Goal: Task Accomplishment & Management: Complete application form

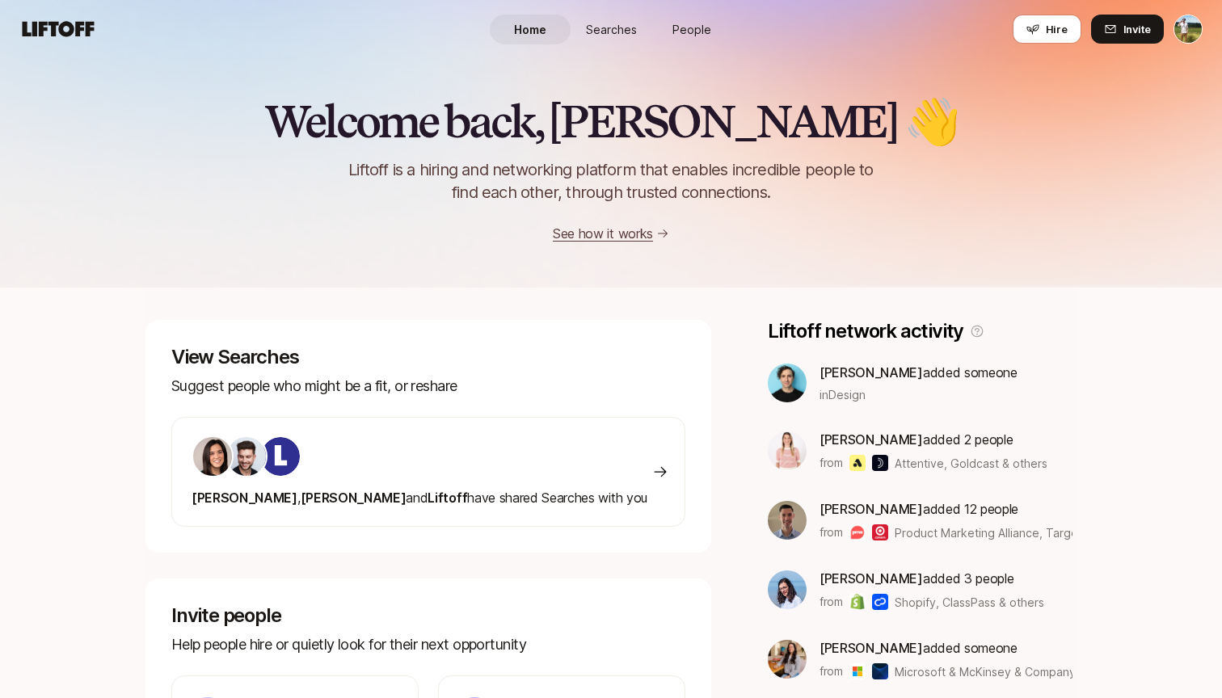
click at [630, 40] on link "Searches" at bounding box center [610, 30] width 81 height 30
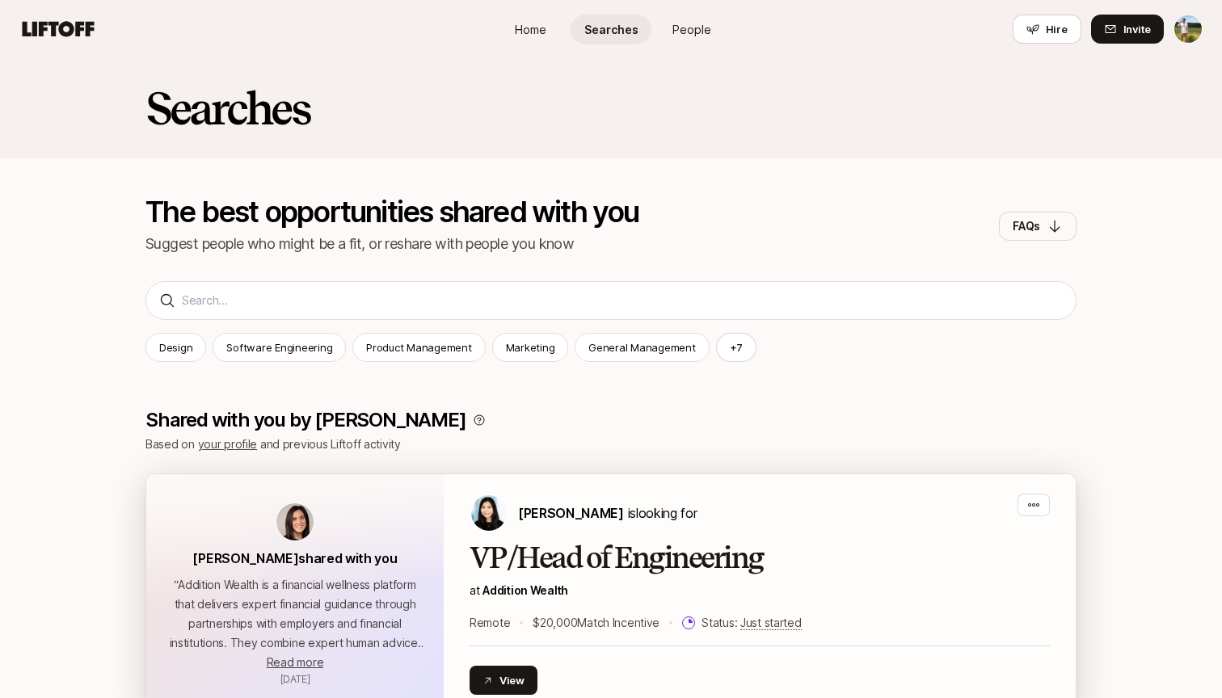
click at [583, 575] on div "VP/Head of Engineering at Addition Wealth Remote $20,000 Match Incentive Status…" at bounding box center [759, 587] width 580 height 90
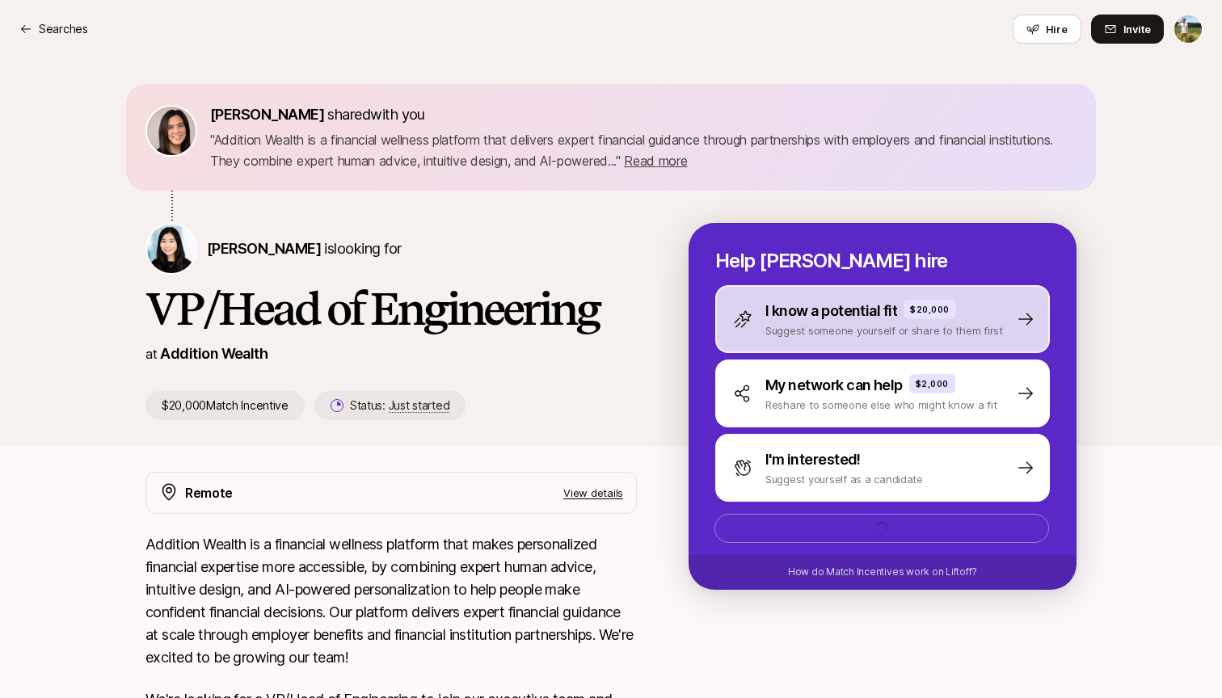
click at [899, 328] on p "Suggest someone yourself or share to them first" at bounding box center [884, 330] width 238 height 16
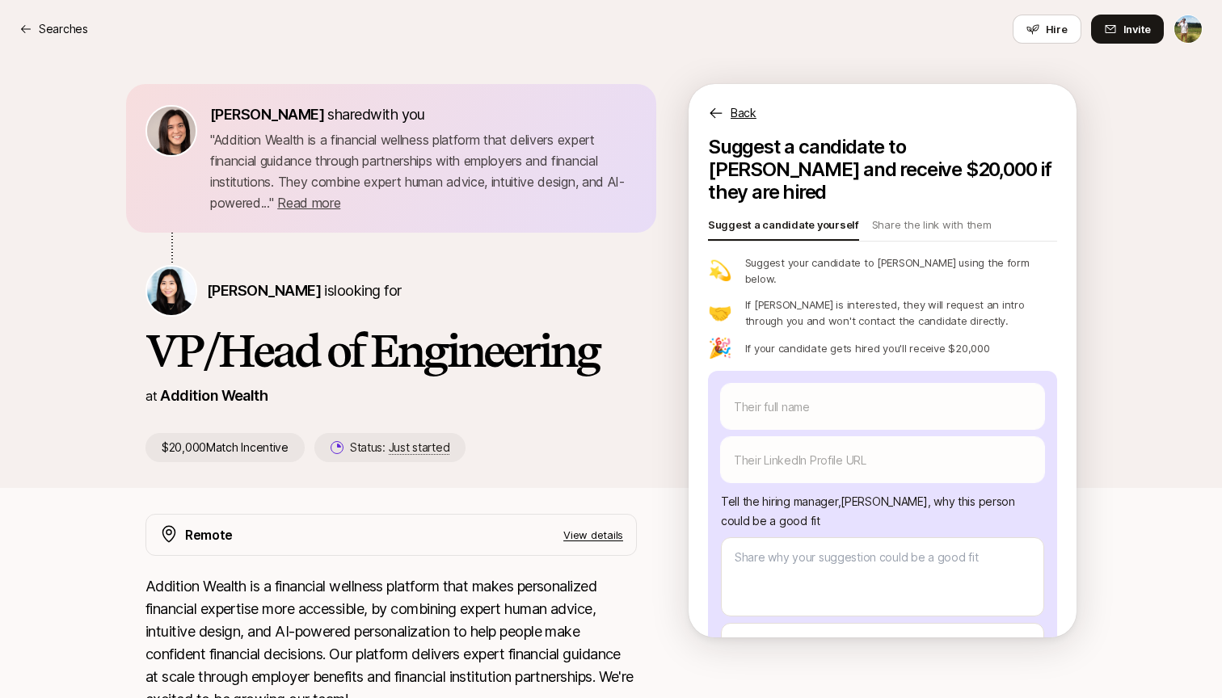
click at [748, 100] on div "Back" at bounding box center [882, 103] width 388 height 39
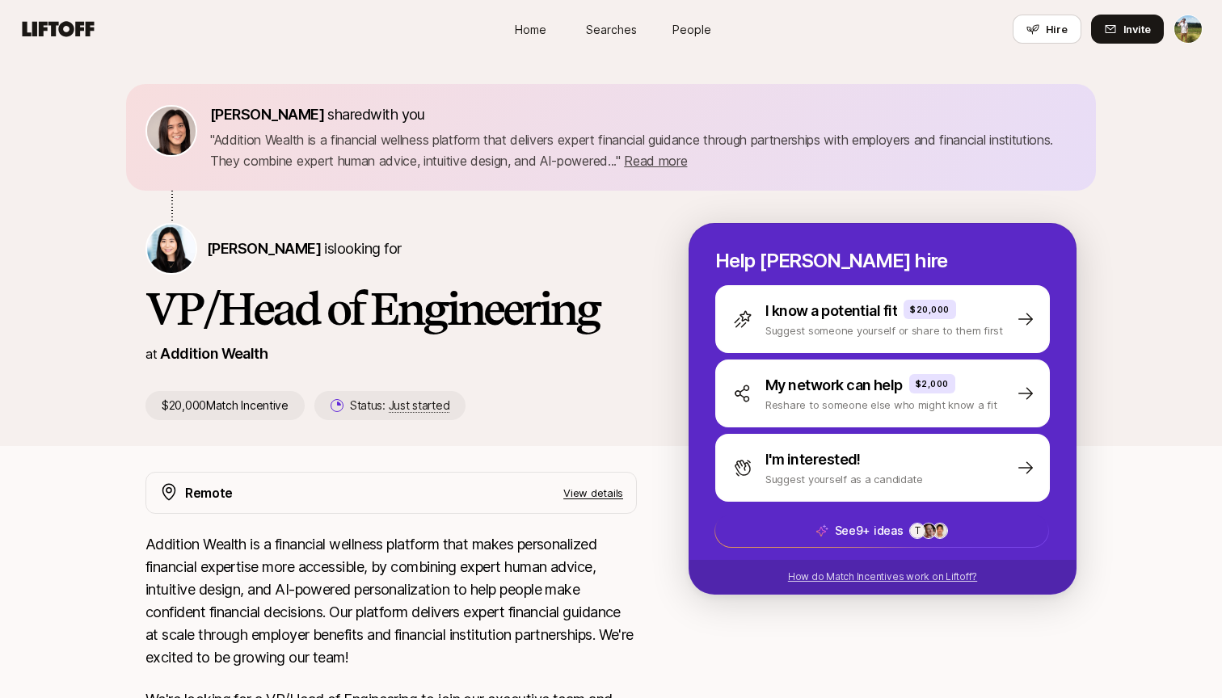
click at [945, 579] on p "How do Match Incentives work on Liftoff?" at bounding box center [882, 577] width 189 height 15
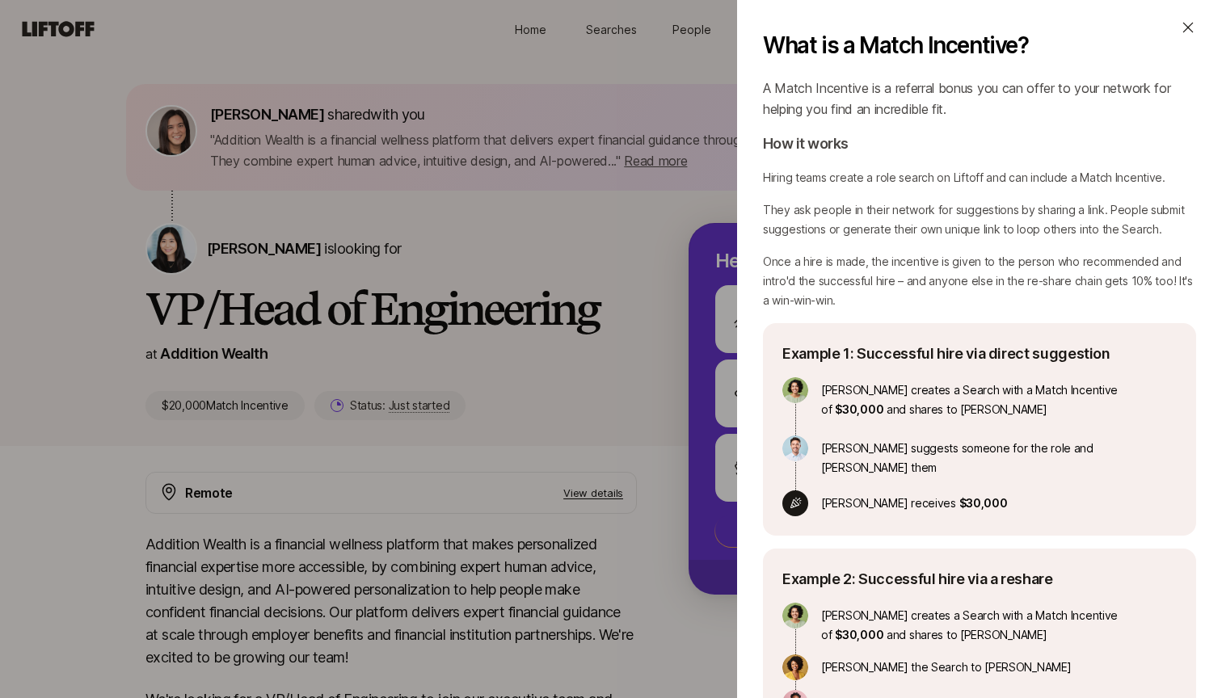
click at [1189, 22] on icon at bounding box center [1188, 27] width 16 height 16
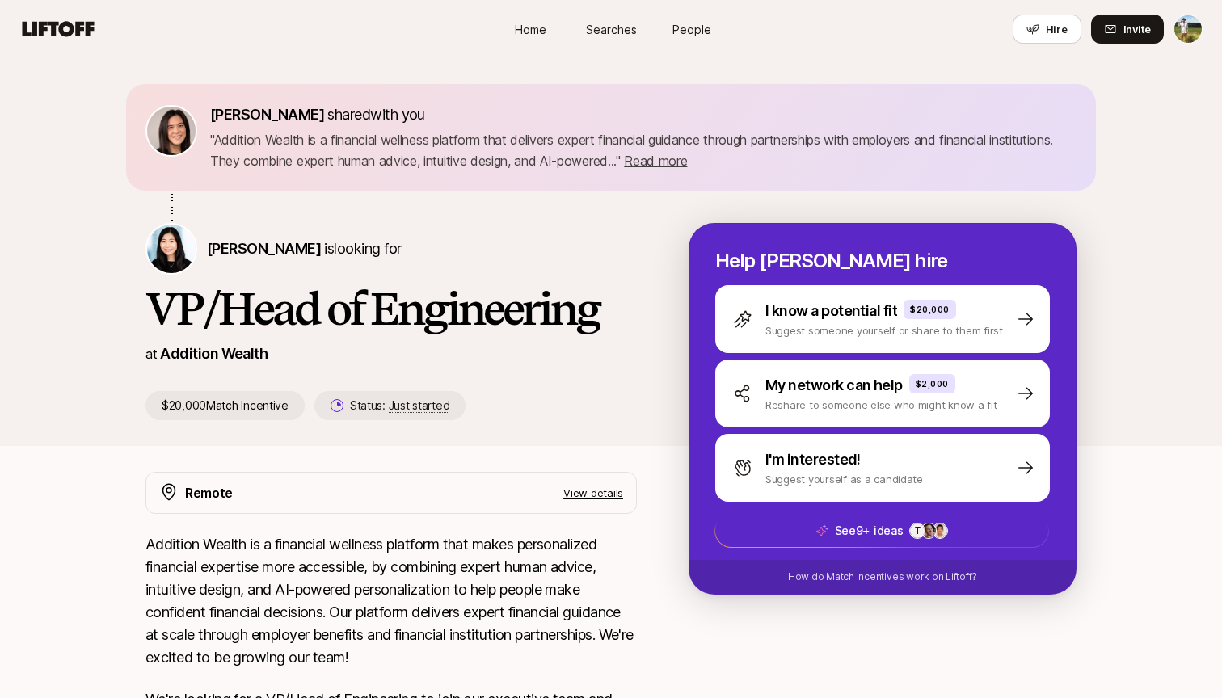
click at [878, 584] on div "How do Match Incentives work on Liftoff?" at bounding box center [882, 577] width 386 height 34
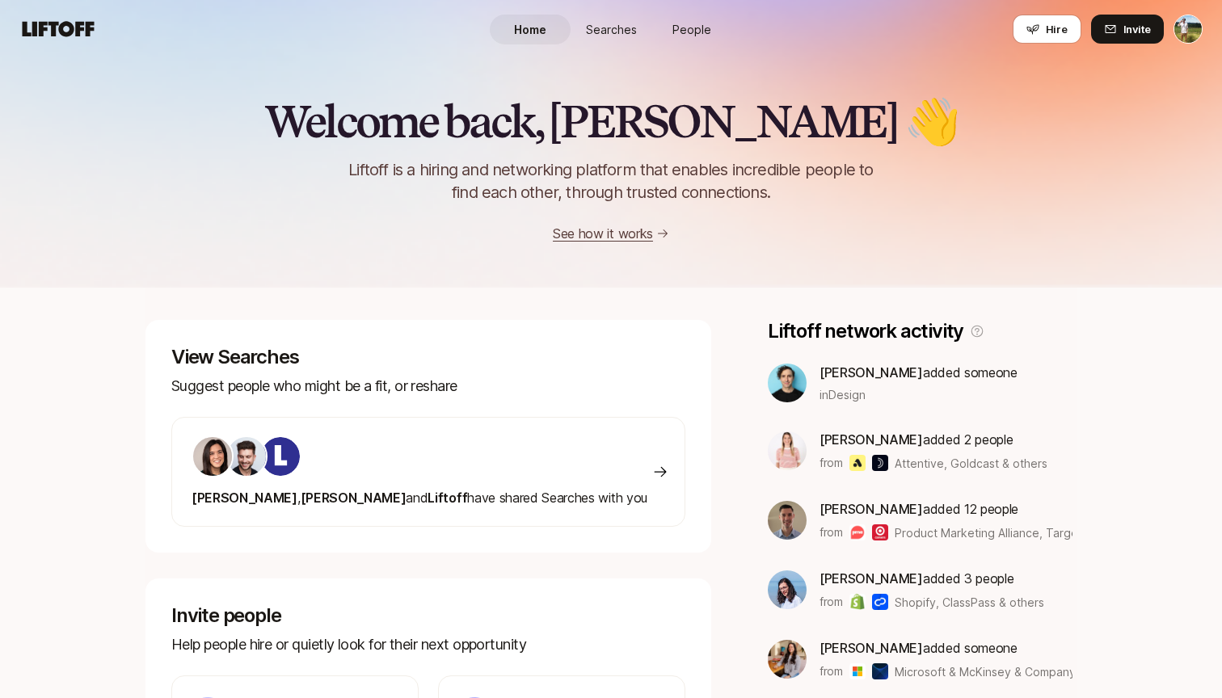
click at [613, 32] on span "Searches" at bounding box center [611, 29] width 51 height 17
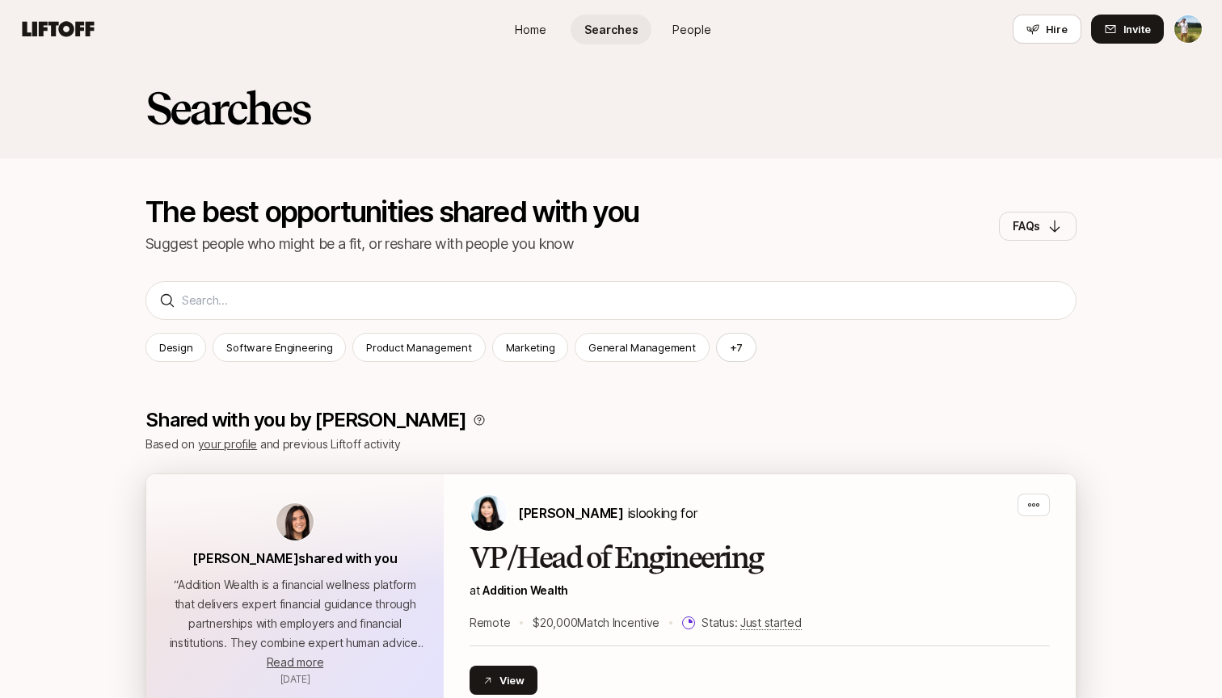
click at [605, 529] on div "[PERSON_NAME] is looking for" at bounding box center [582, 513] width 227 height 39
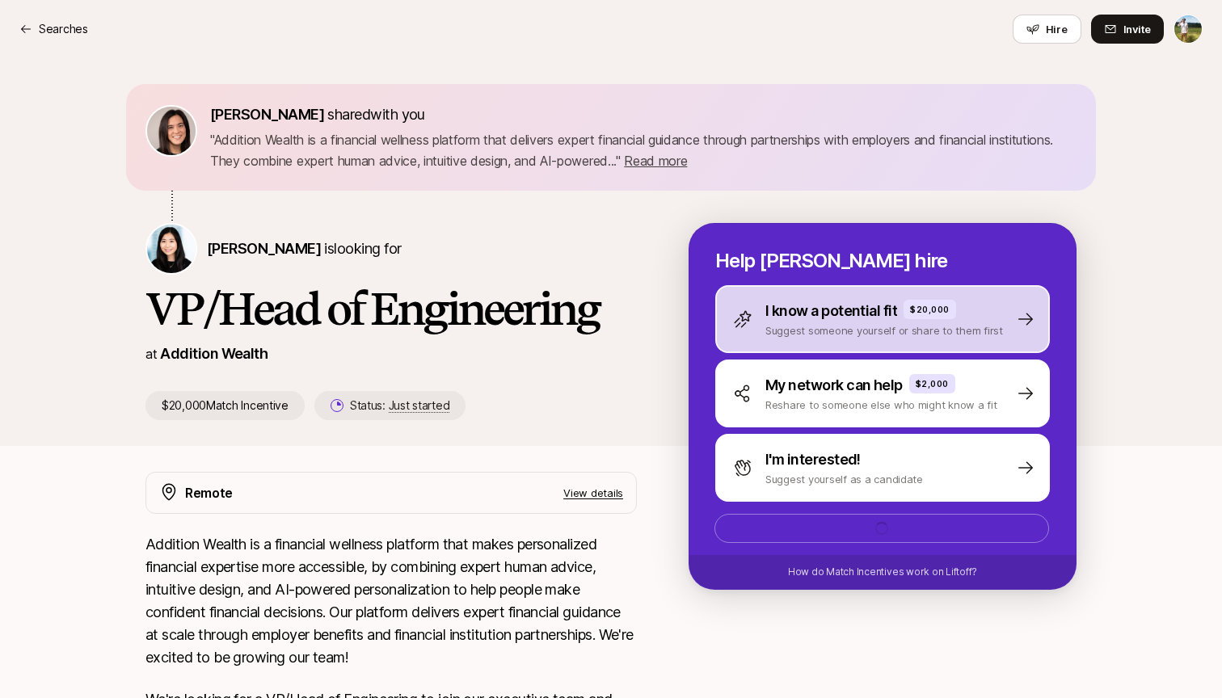
click at [959, 335] on p "Suggest someone yourself or share to them first" at bounding box center [884, 330] width 238 height 16
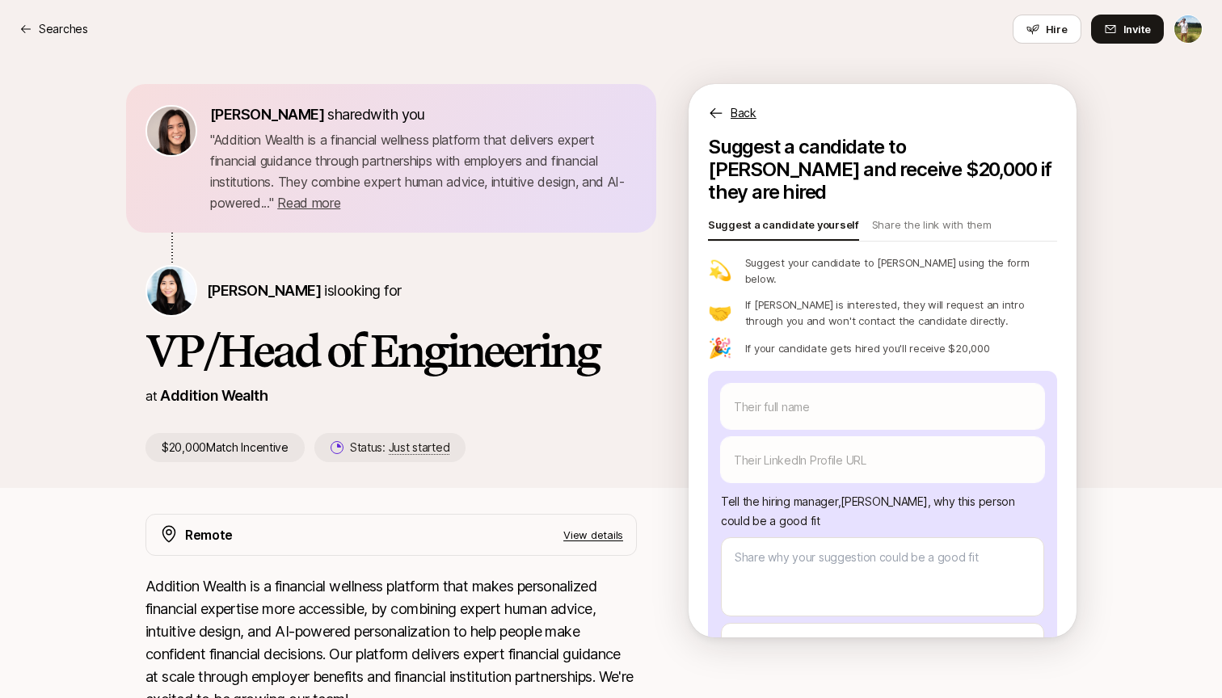
scroll to position [61, 0]
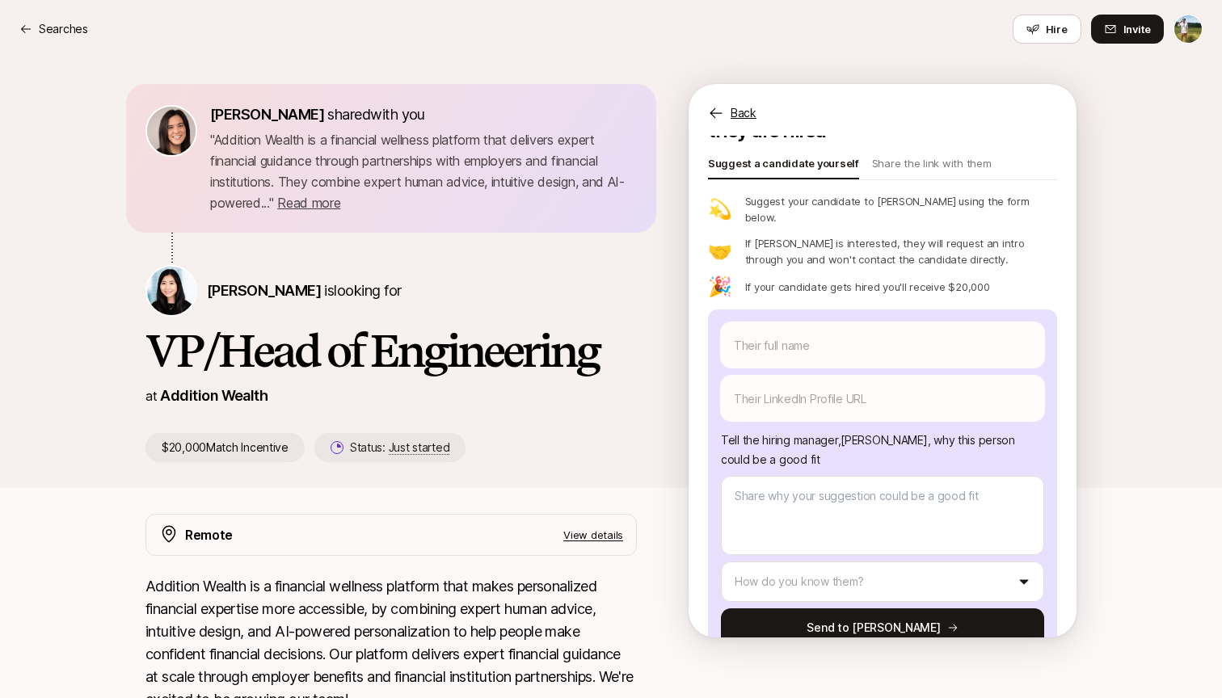
click at [741, 107] on p "Back" at bounding box center [743, 112] width 26 height 19
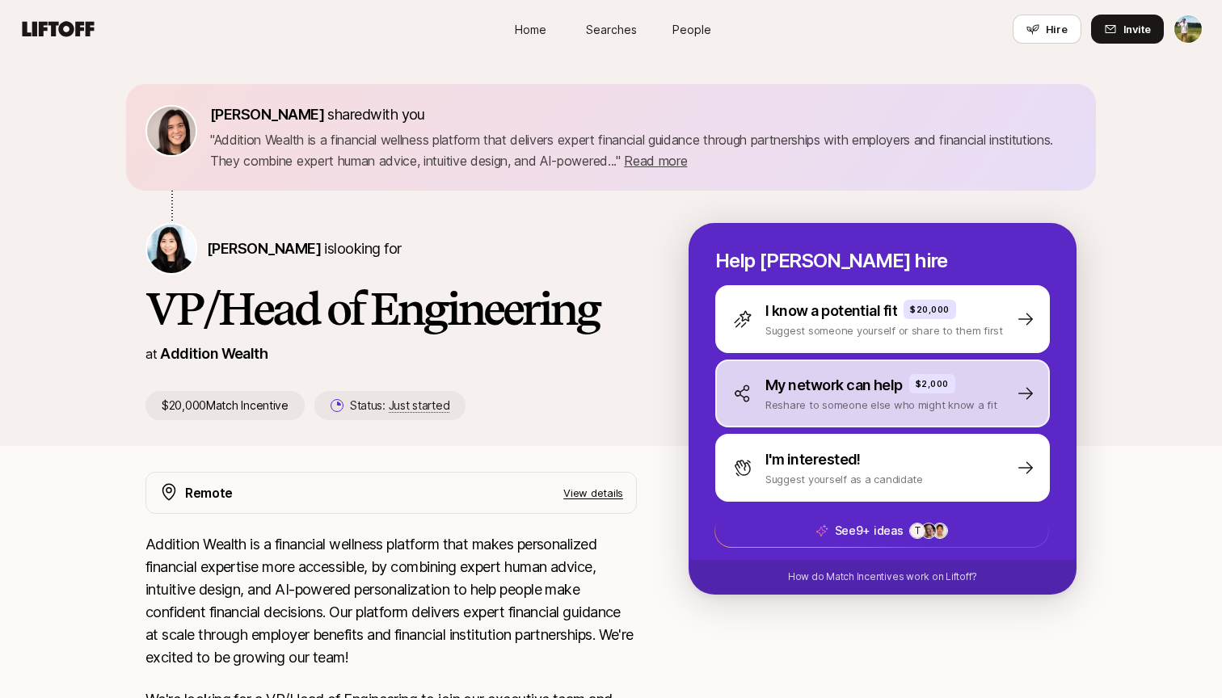
click at [872, 393] on p "My network can help" at bounding box center [833, 385] width 137 height 23
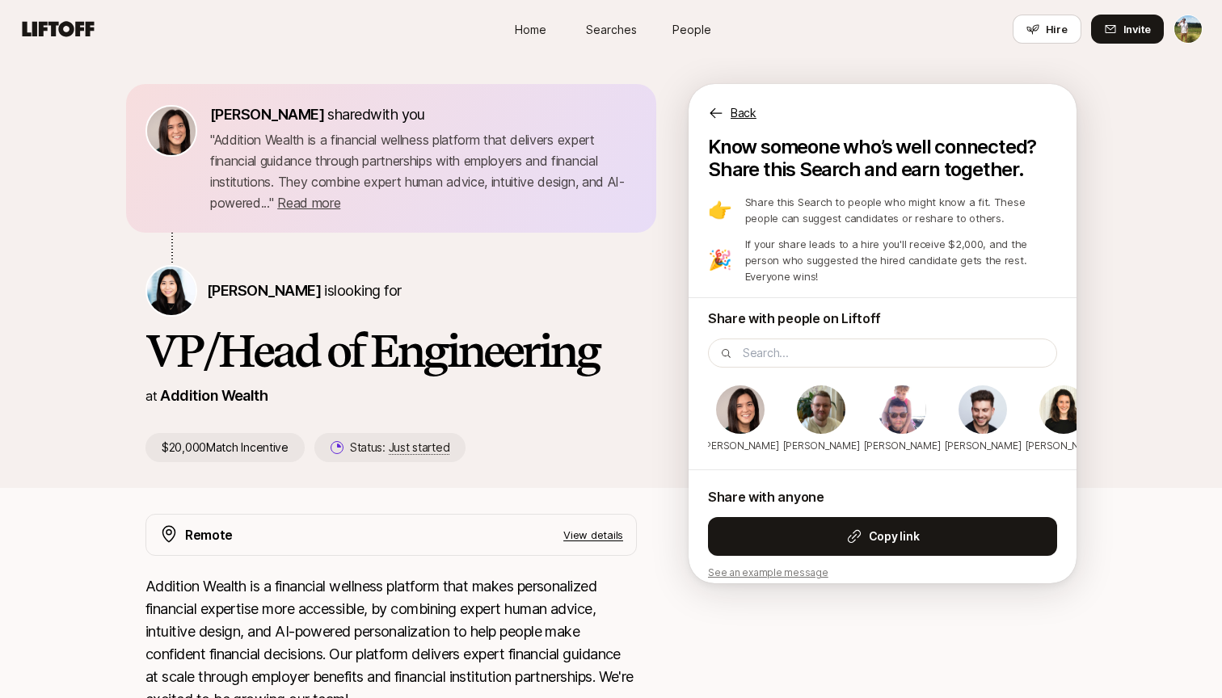
click at [742, 119] on p "Back" at bounding box center [743, 112] width 26 height 19
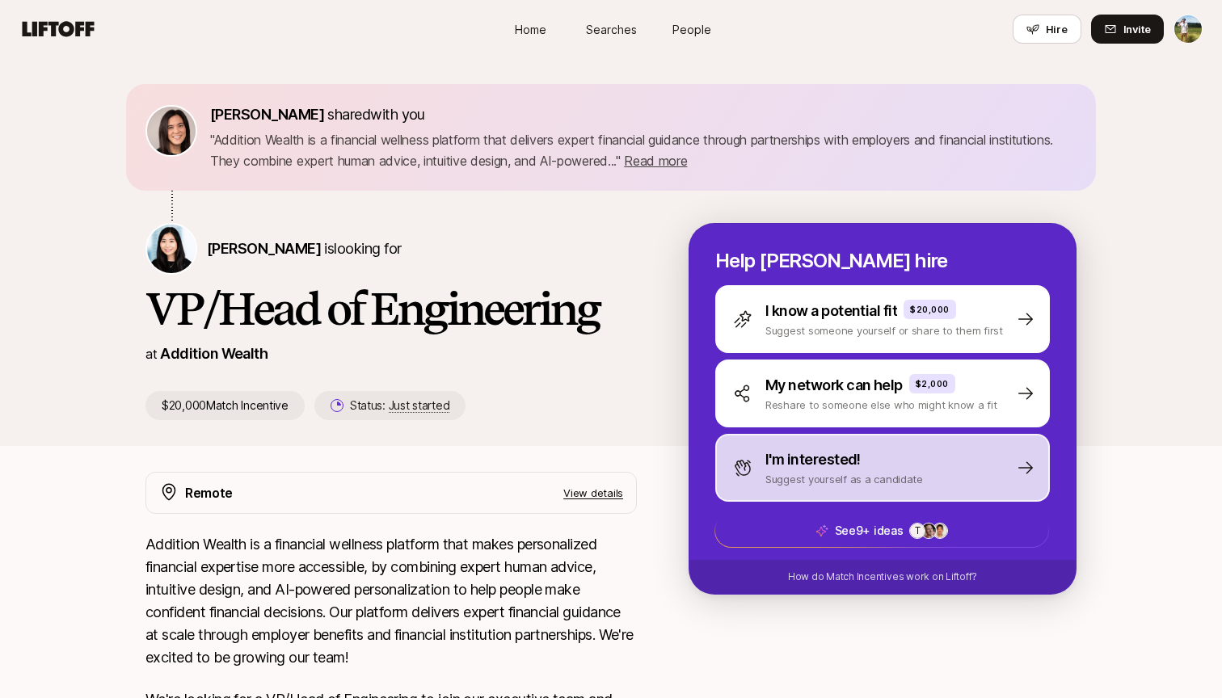
click at [835, 457] on p "I'm interested!" at bounding box center [812, 459] width 95 height 23
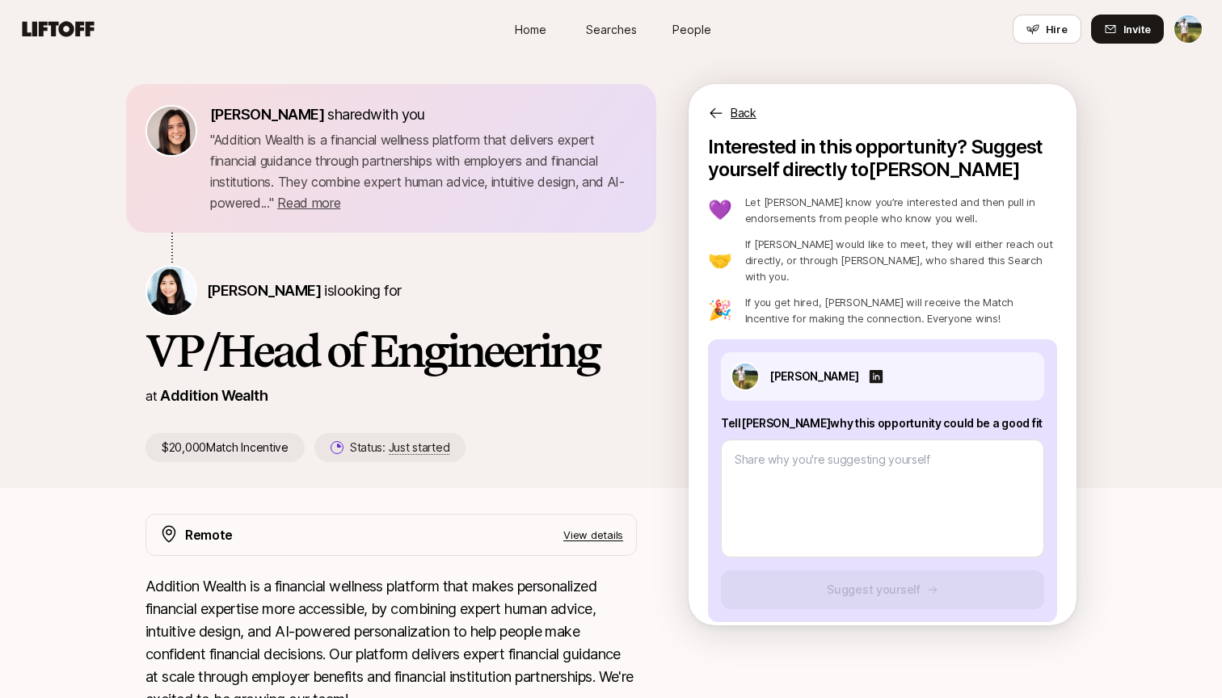
click at [734, 111] on p "Back" at bounding box center [743, 112] width 26 height 19
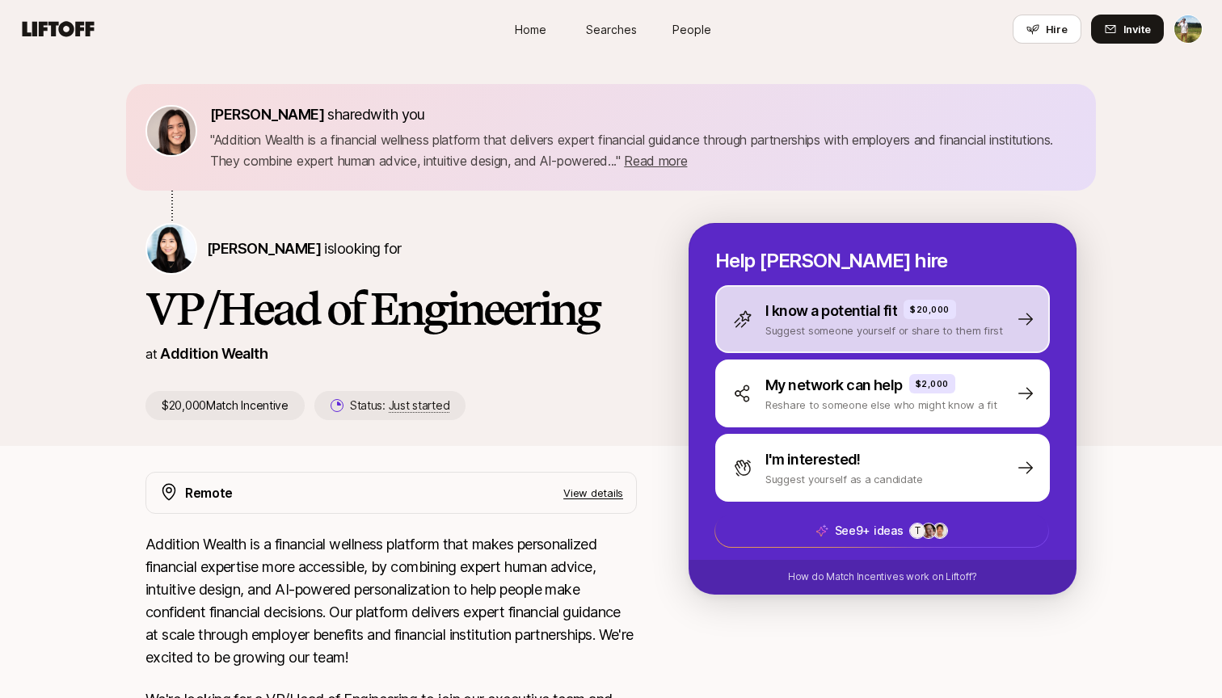
click at [844, 289] on div "I know a potential fit $20,000 Suggest someone yourself or share to them first" at bounding box center [882, 319] width 335 height 68
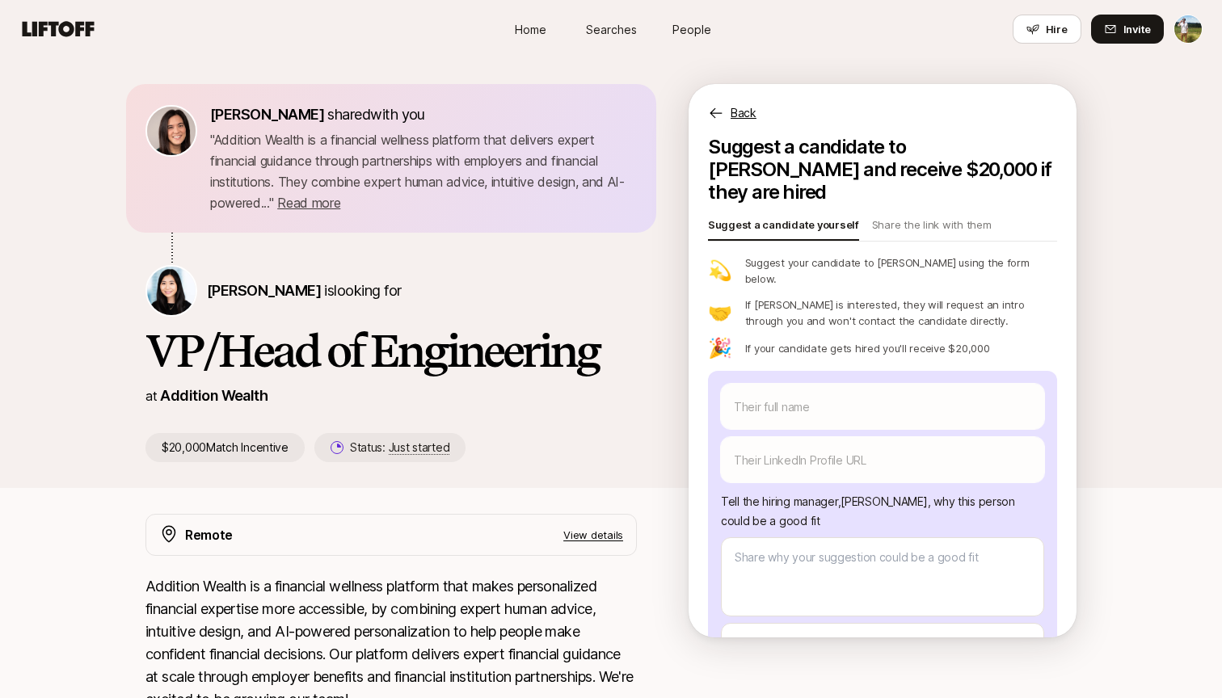
scroll to position [0, 0]
click at [740, 112] on p "Back" at bounding box center [743, 112] width 26 height 19
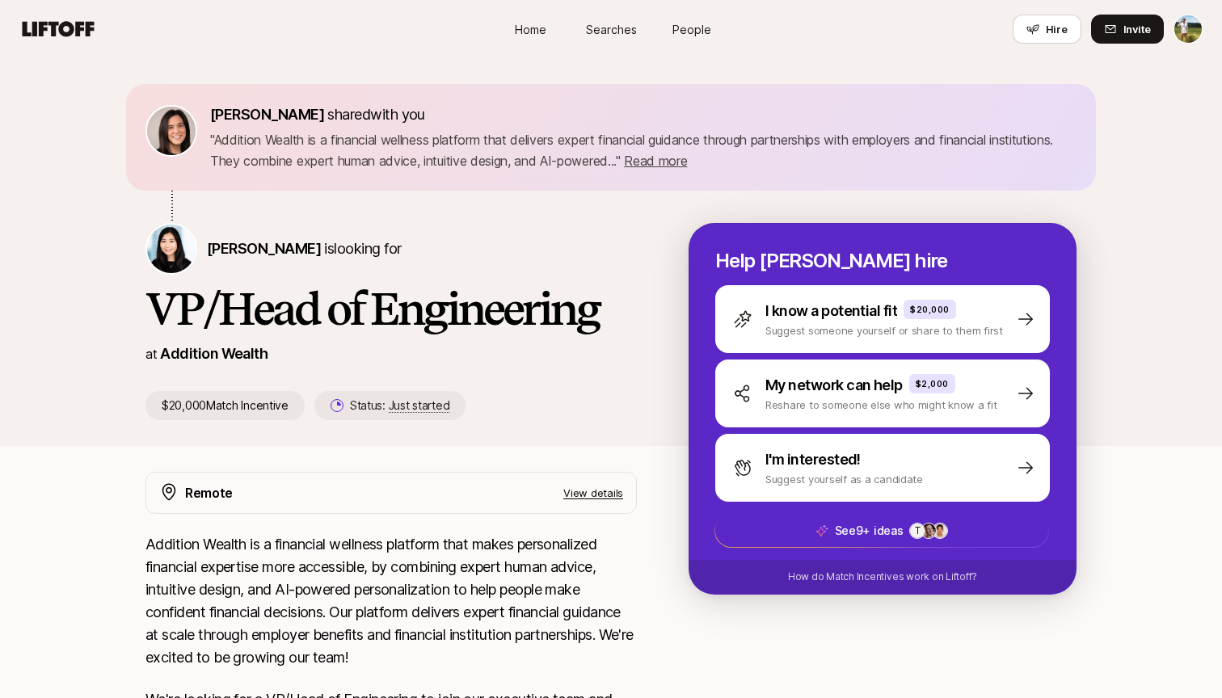
click at [595, 32] on span "Searches" at bounding box center [611, 29] width 51 height 17
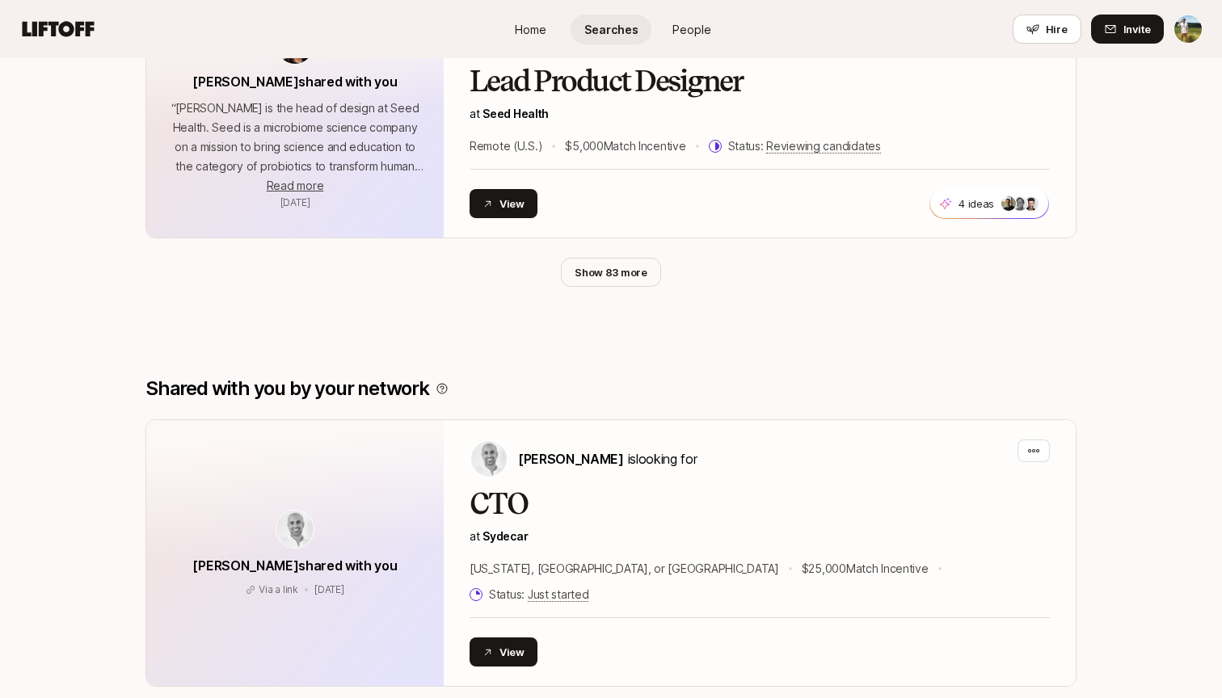
scroll to position [1534, 0]
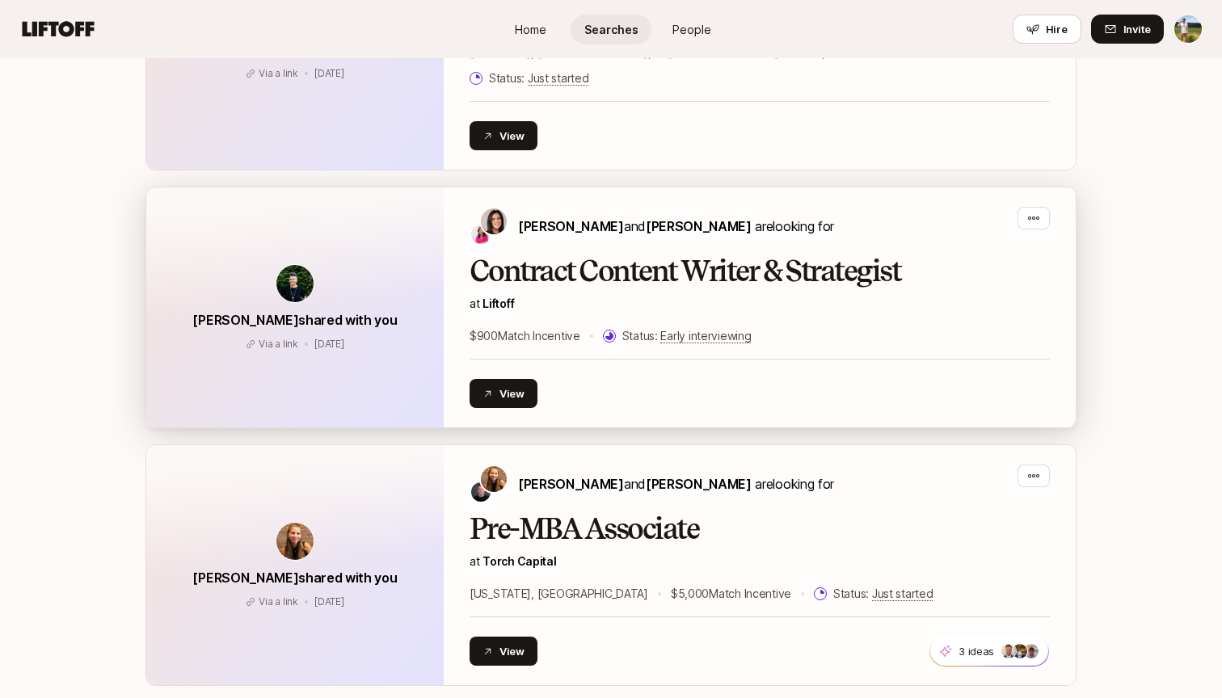
click at [608, 266] on div "Contract Content Writer & Strategist at Liftoff $900 Match Incentive Status: Ea…" at bounding box center [759, 300] width 580 height 90
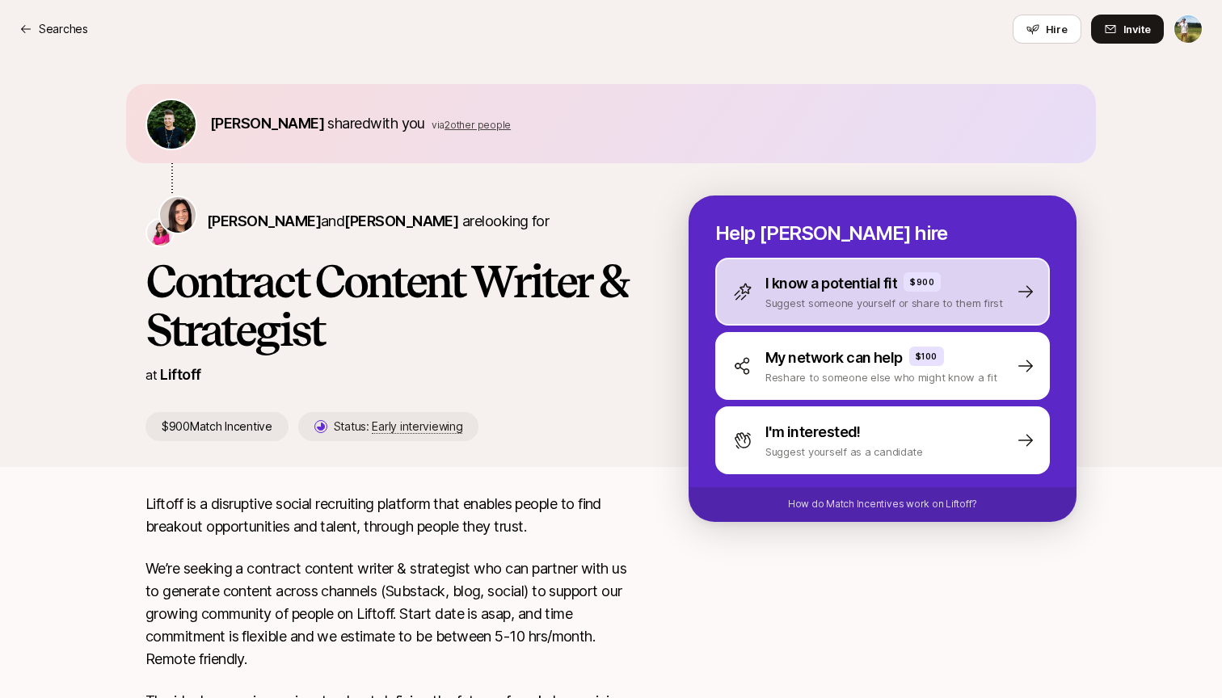
click at [900, 304] on p "Suggest someone yourself or share to them first" at bounding box center [884, 303] width 238 height 16
type textarea "x"
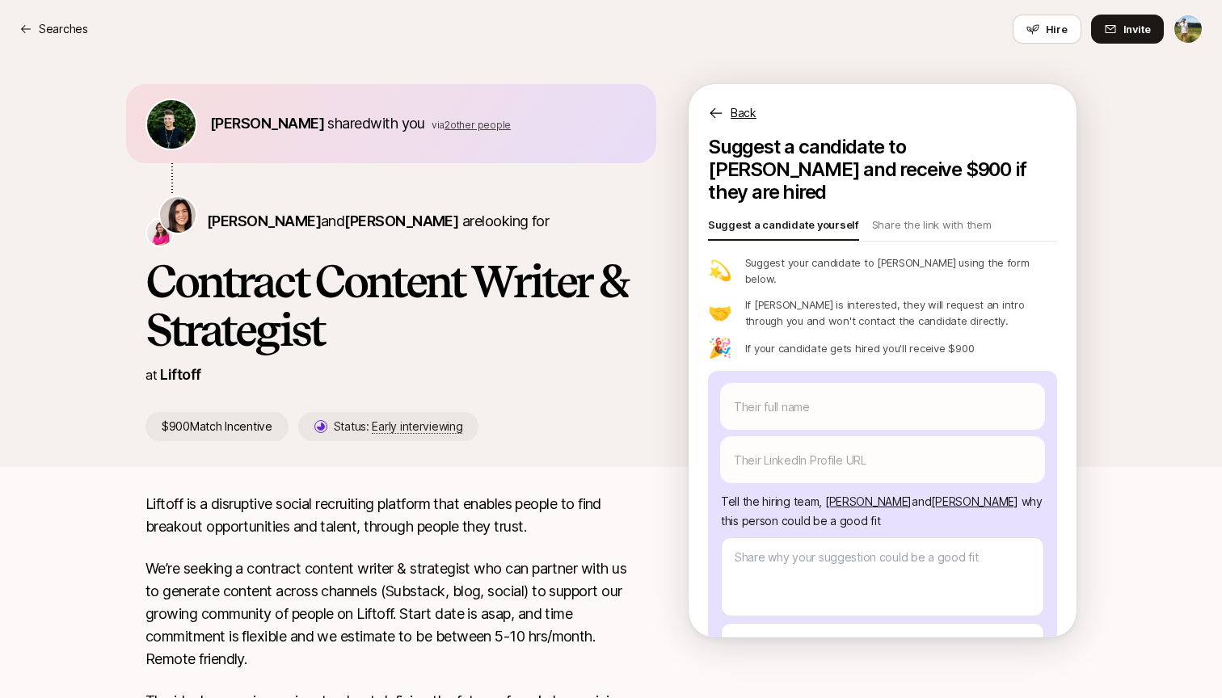
click at [741, 104] on p "Back" at bounding box center [743, 112] width 26 height 19
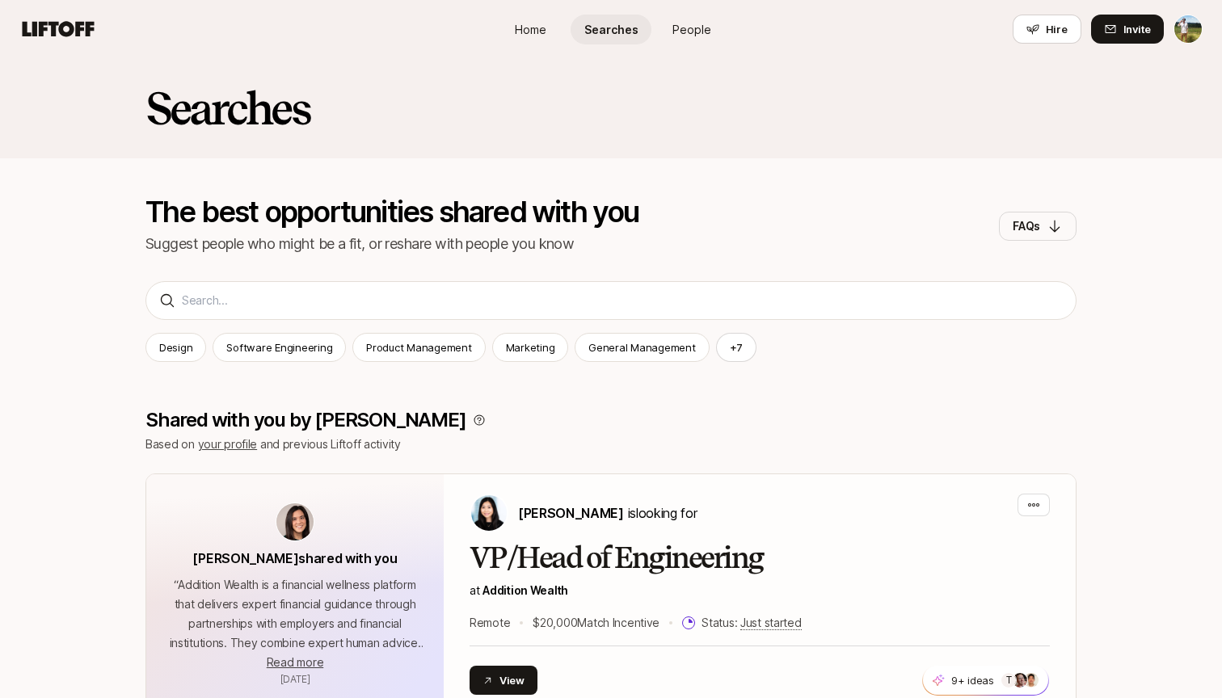
click at [506, 289] on div "Searches The best opportunities shared with you Suggest people who might be a f…" at bounding box center [611, 176] width 1222 height 236
click at [506, 291] on div "Searches The best opportunities shared with you Suggest people who might be a f…" at bounding box center [611, 176] width 1222 height 236
click at [505, 293] on div "Searches The best opportunities shared with you Suggest people who might be a f…" at bounding box center [611, 176] width 1222 height 236
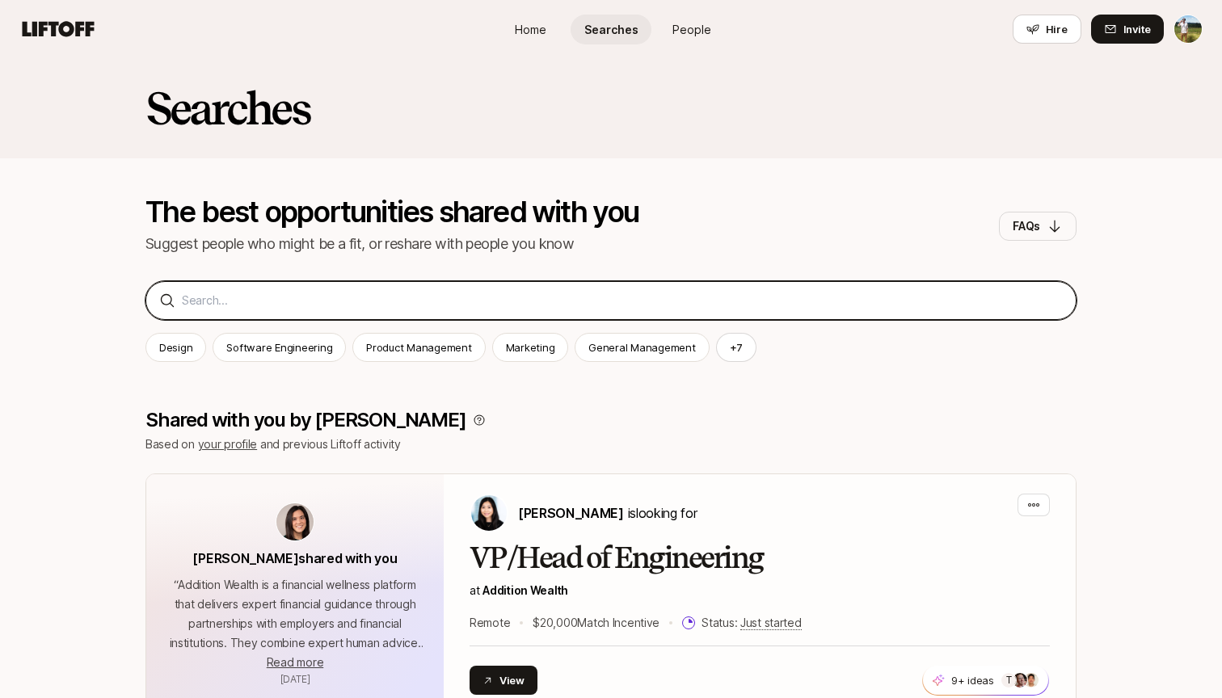
click at [505, 298] on input at bounding box center [622, 300] width 881 height 19
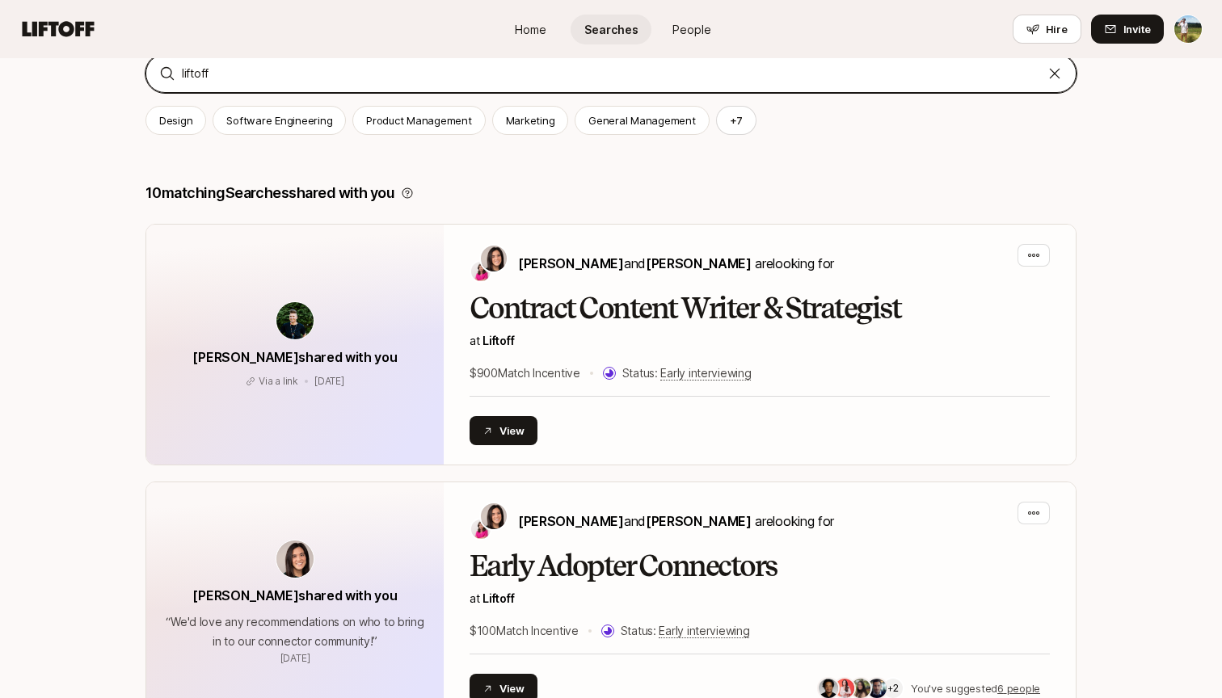
scroll to position [243, 0]
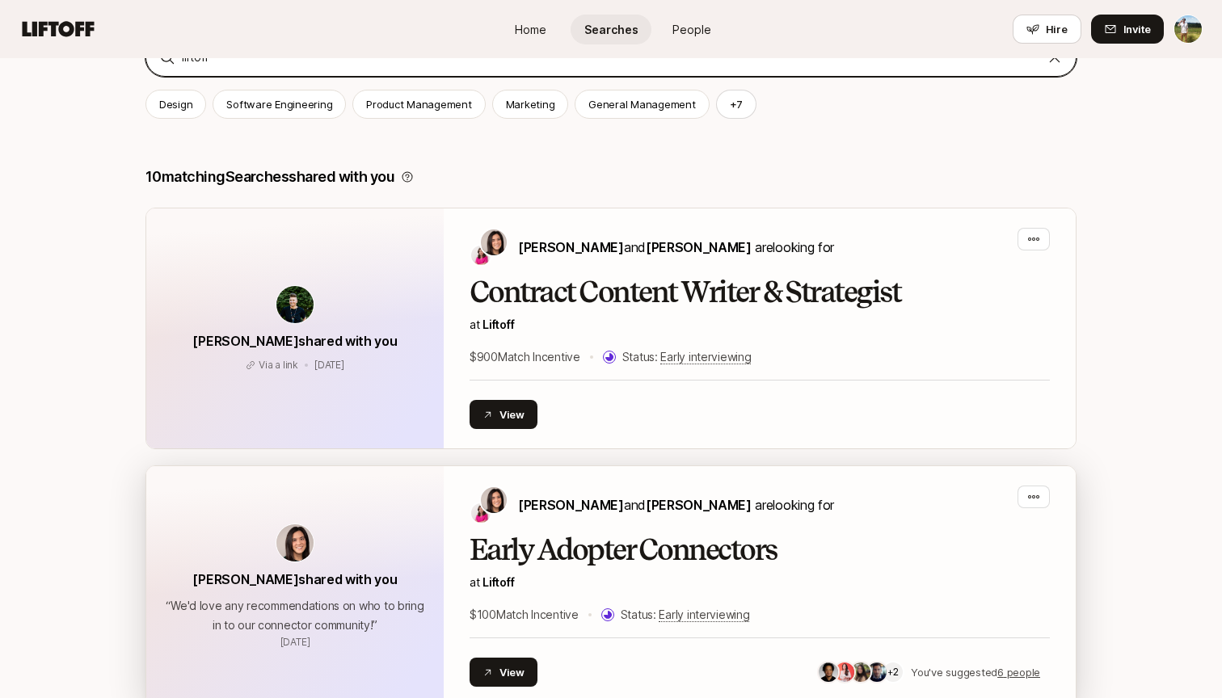
type input "liftoff"
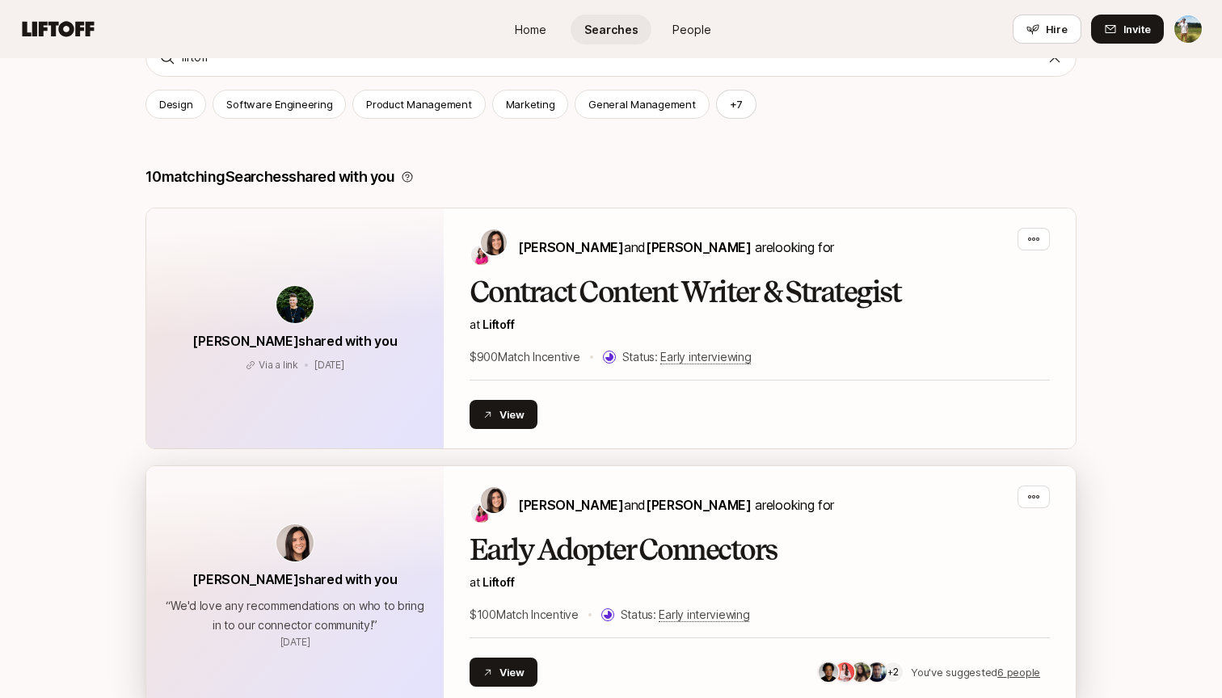
click at [640, 533] on div "Eleanor Morgan and Emma Frane are looking for Early Adopter Connectors at Lifto…" at bounding box center [759, 586] width 580 height 201
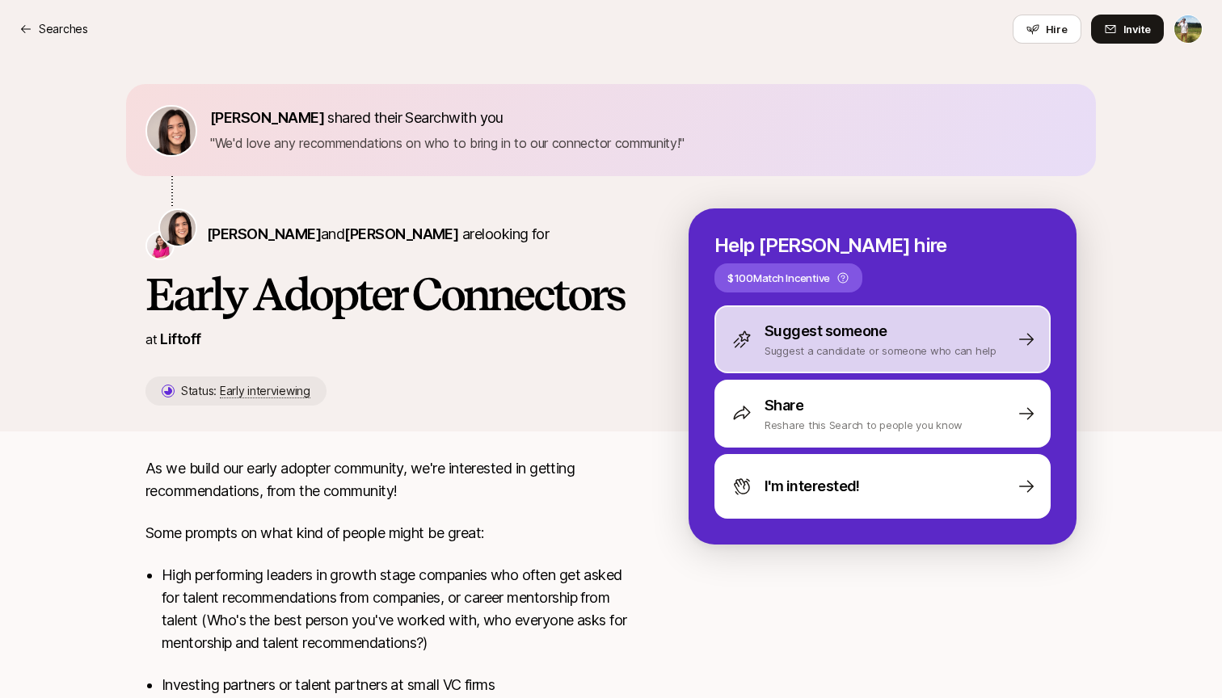
click at [942, 331] on div "Suggest someone Suggest a candidate or someone who can help" at bounding box center [882, 339] width 336 height 68
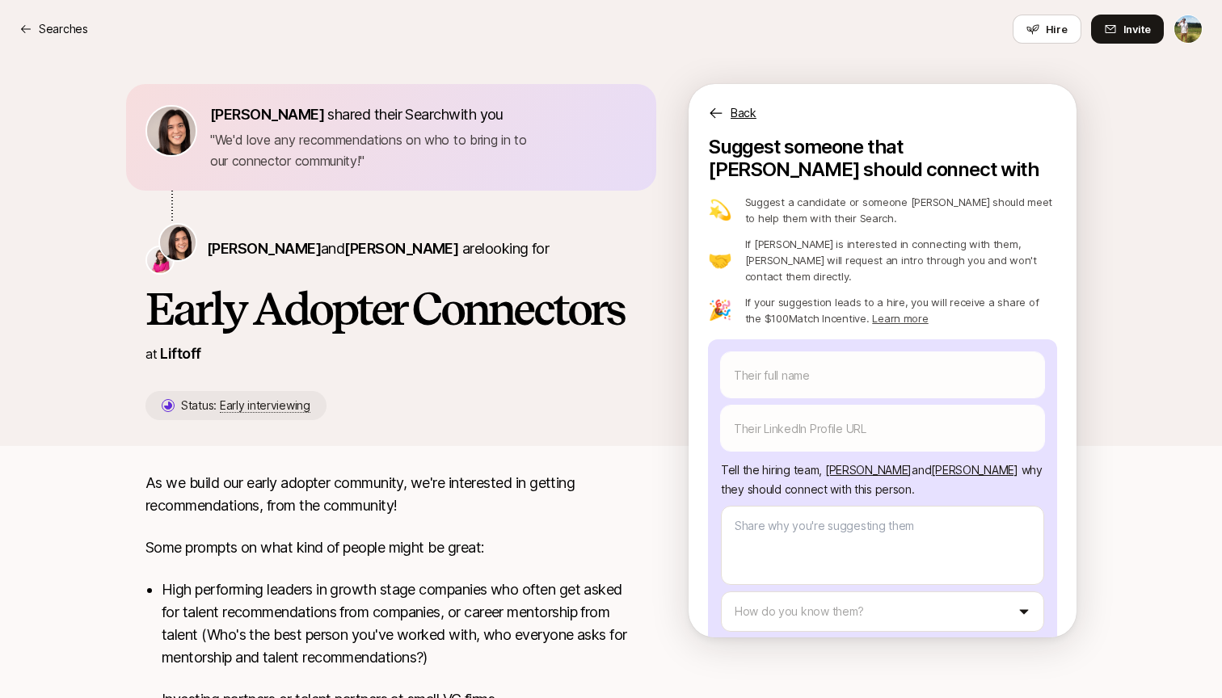
click at [872, 312] on link "Learn more" at bounding box center [900, 318] width 56 height 13
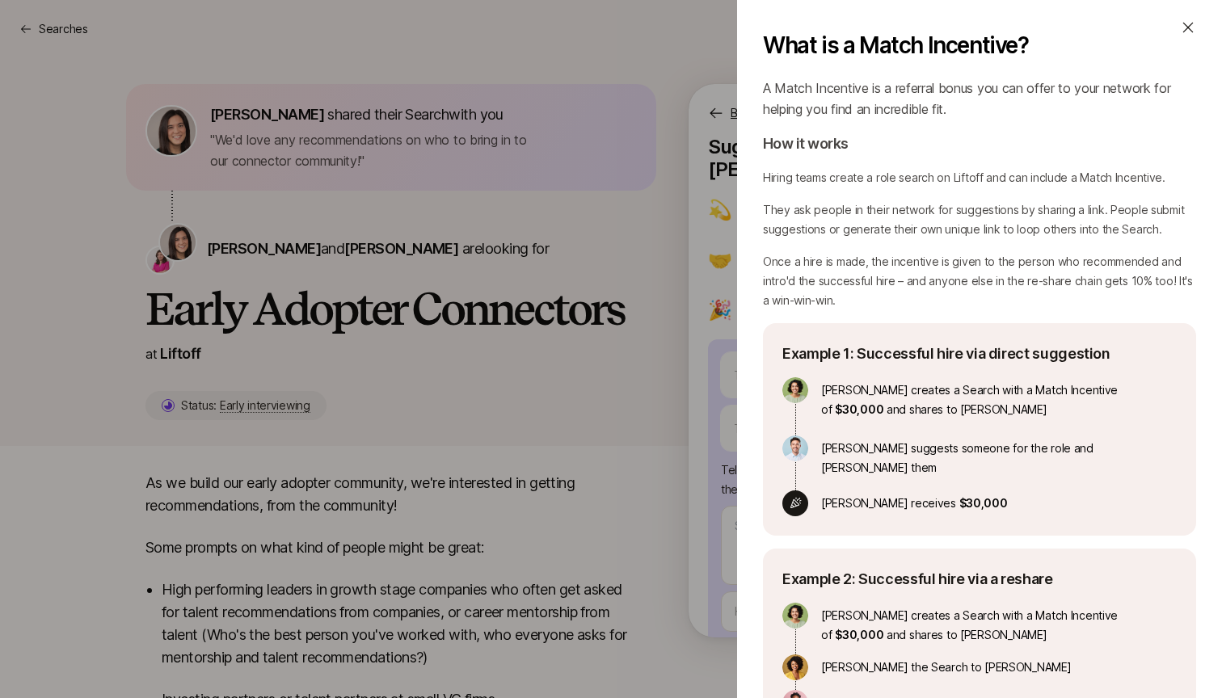
click at [744, 289] on div "What is a Match Incentive? A Match Incentive is a referral bonus you can offer …" at bounding box center [979, 349] width 485 height 698
click at [718, 301] on div "What is a Match Incentive? A Match Incentive is a referral bonus you can offer …" at bounding box center [611, 349] width 1222 height 698
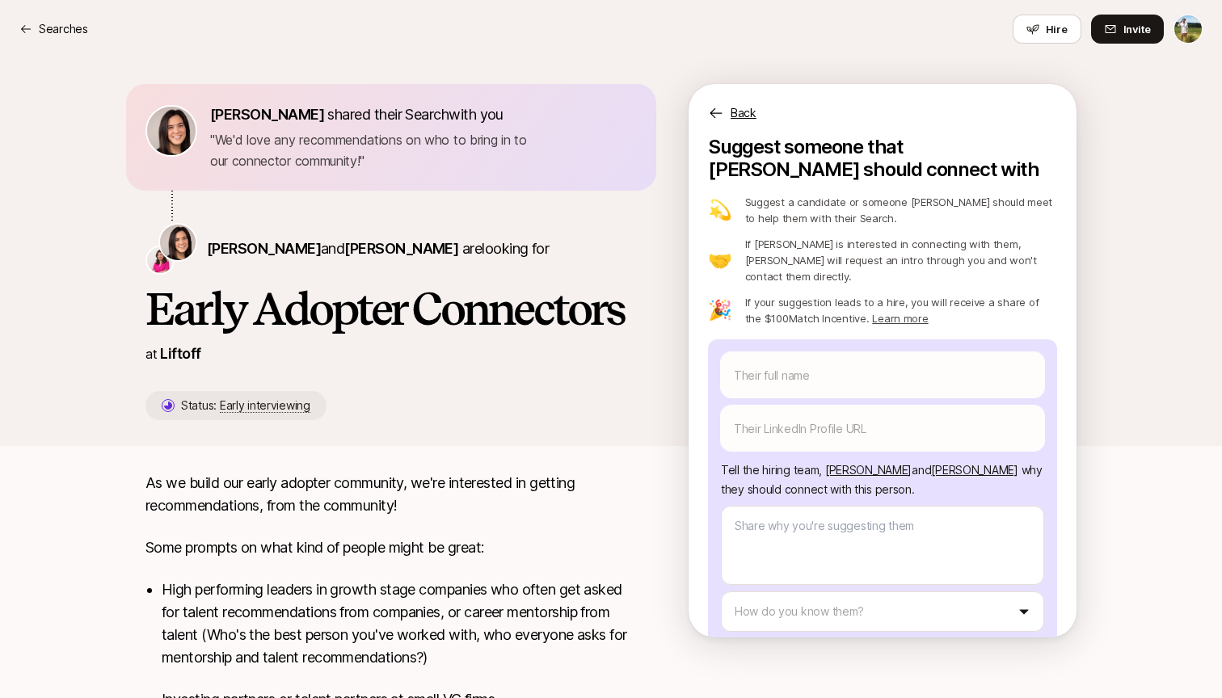
click at [892, 312] on link "Learn more" at bounding box center [900, 318] width 56 height 13
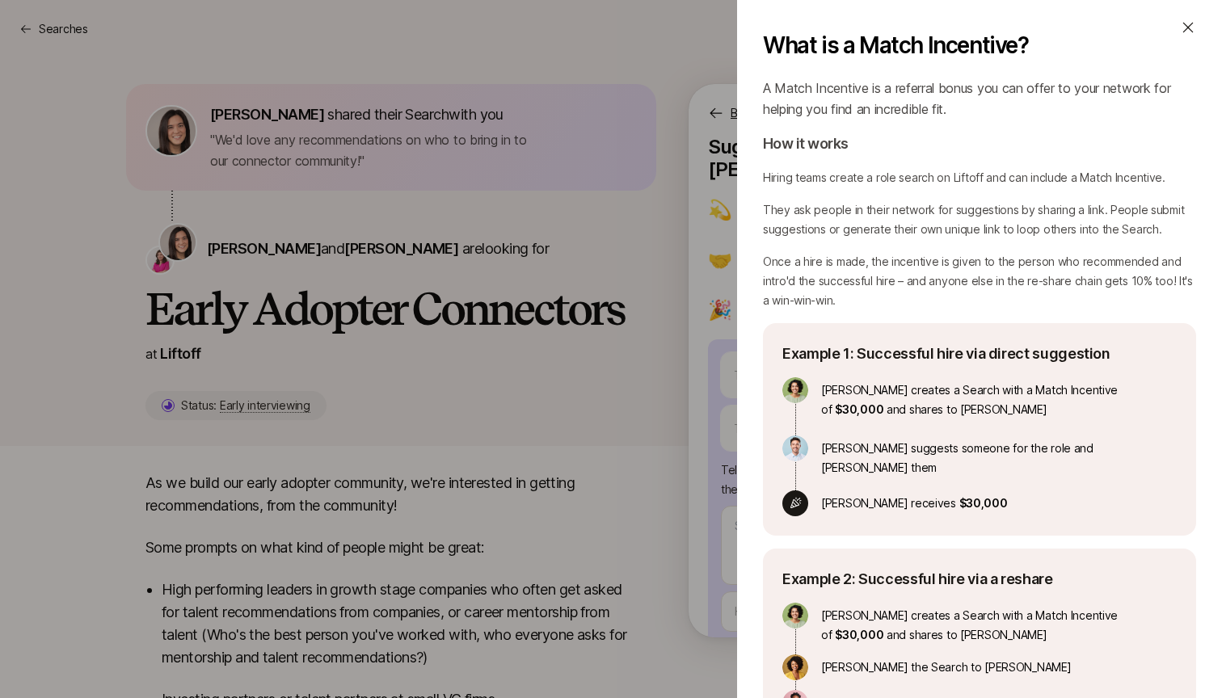
click at [703, 311] on div "What is a Match Incentive? A Match Incentive is a referral bonus you can offer …" at bounding box center [611, 349] width 1222 height 698
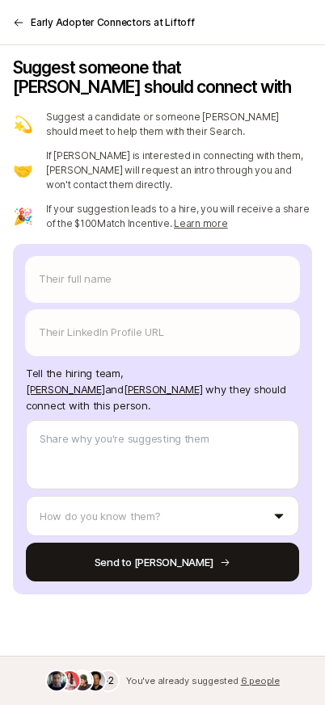
click at [23, 31] on div "Early Adopter Connectors at Liftoff" at bounding box center [162, 22] width 325 height 45
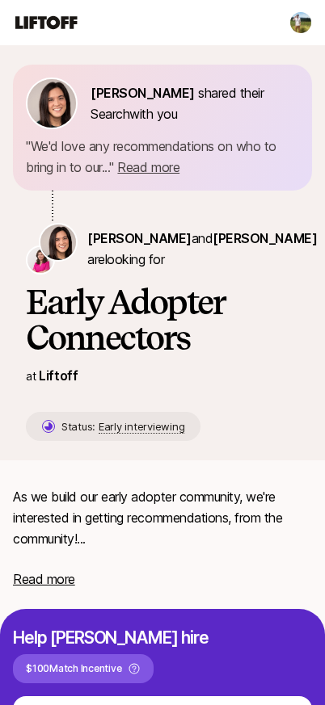
click at [121, 662] on p "$100 Match Incentive" at bounding box center [73, 669] width 95 height 15
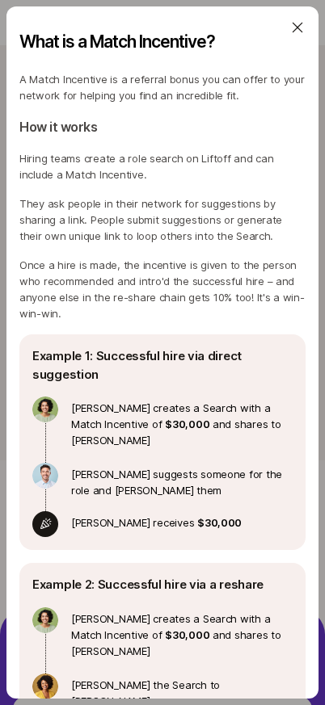
click at [300, 24] on icon at bounding box center [297, 27] width 16 height 16
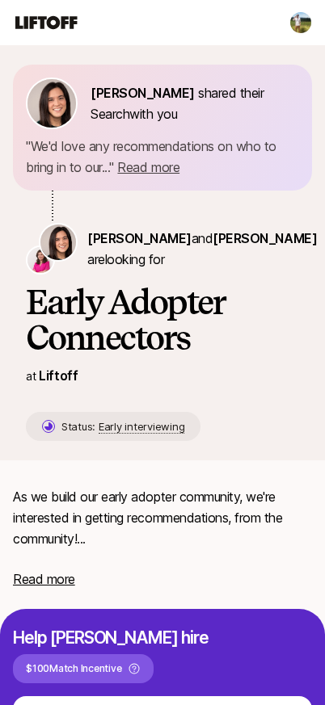
click at [121, 662] on p "$100 Match Incentive" at bounding box center [73, 669] width 95 height 15
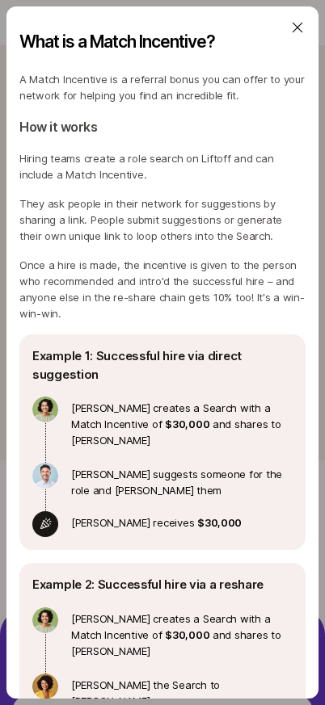
click at [290, 28] on icon at bounding box center [297, 27] width 16 height 16
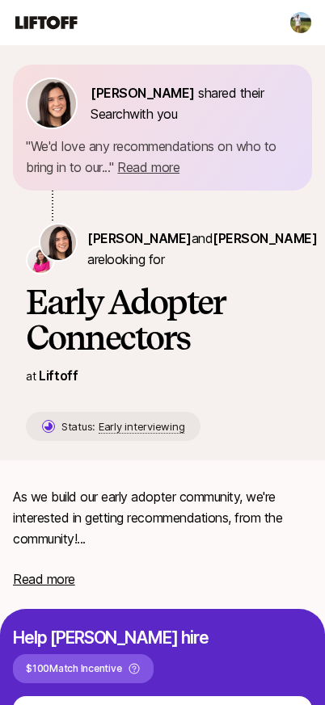
click at [121, 662] on p "$100 Match Incentive" at bounding box center [73, 669] width 95 height 15
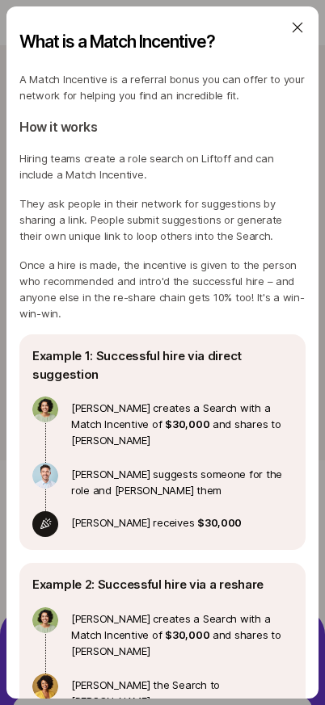
click at [297, 32] on icon at bounding box center [297, 27] width 16 height 16
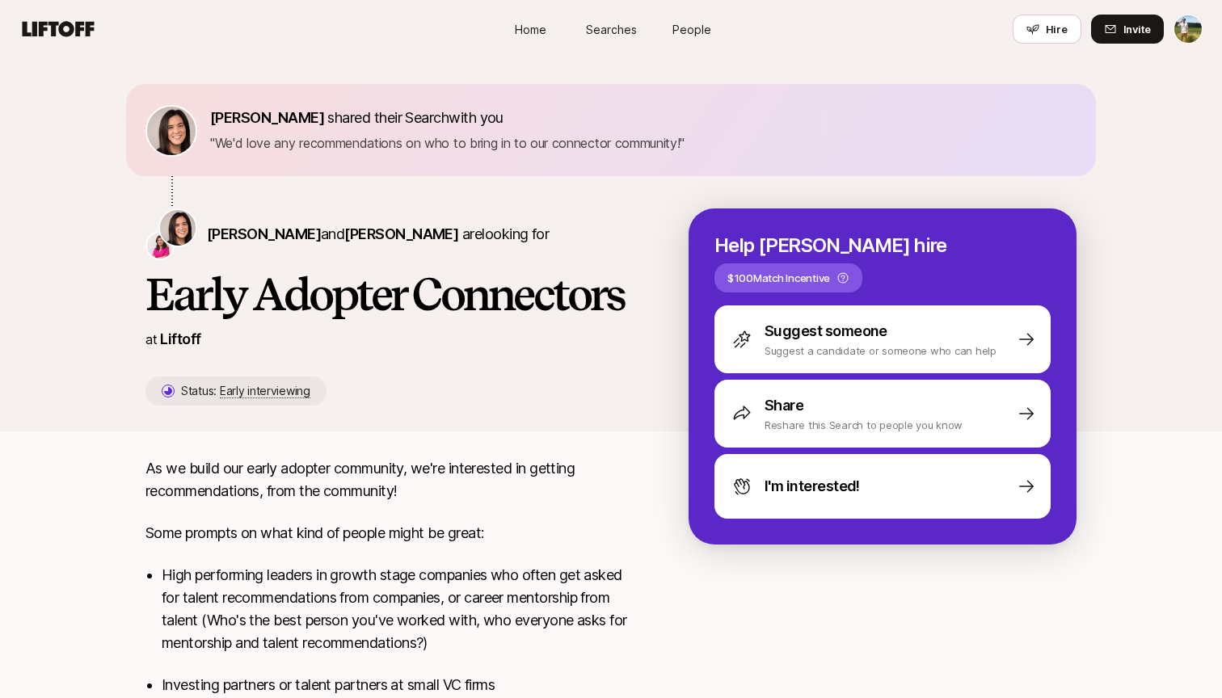
click at [824, 320] on p "Suggest someone" at bounding box center [825, 331] width 123 height 23
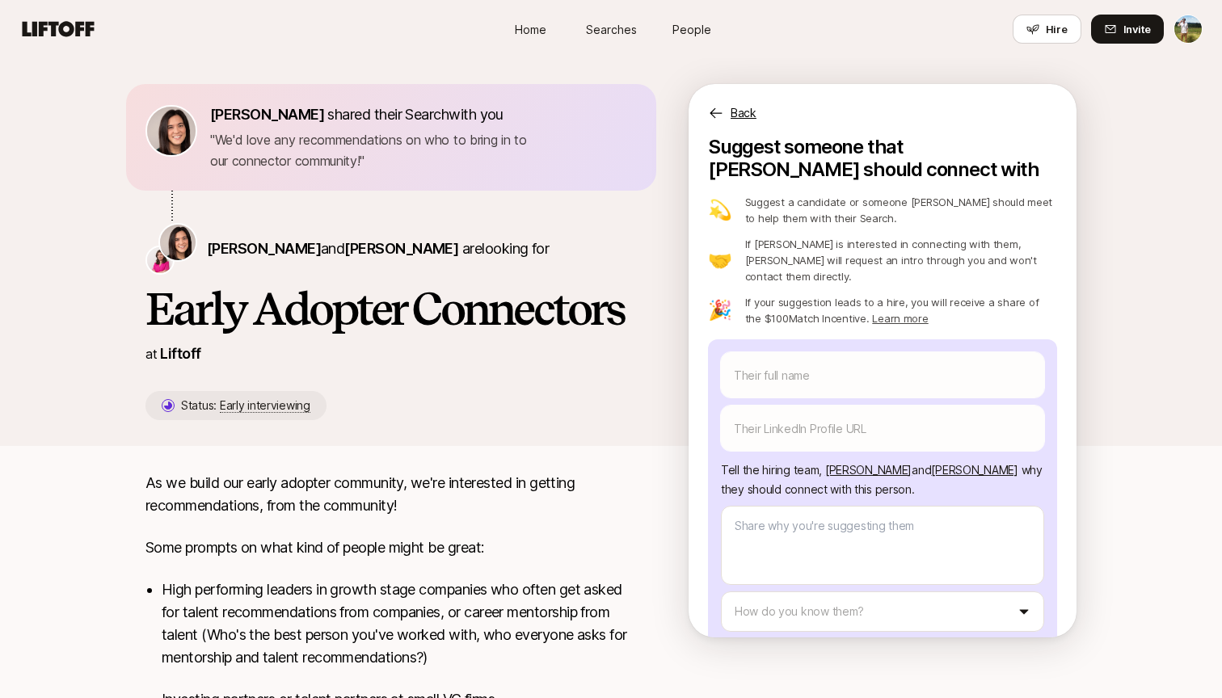
click at [873, 312] on link "Learn more" at bounding box center [900, 318] width 56 height 13
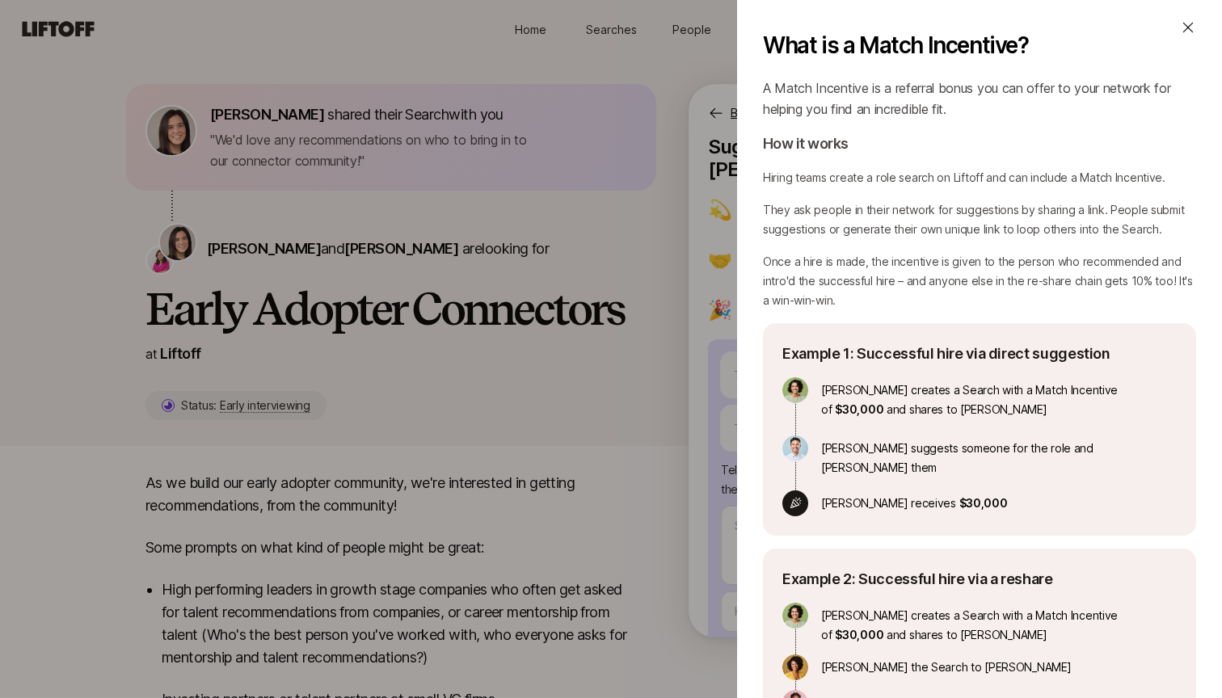
click at [682, 342] on div "What is a Match Incentive? A Match Incentive is a referral bonus you can offer …" at bounding box center [611, 349] width 1222 height 698
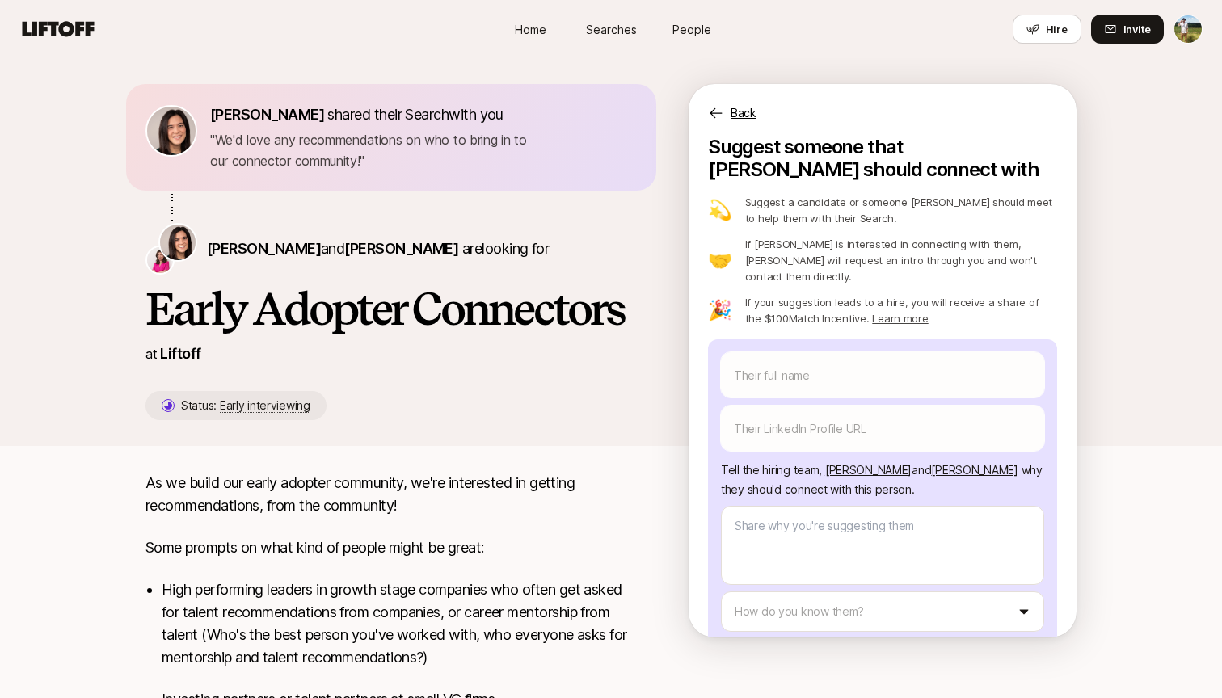
drag, startPoint x: 270, startPoint y: 122, endPoint x: 890, endPoint y: 303, distance: 646.4
click at [890, 312] on link "Learn more" at bounding box center [900, 318] width 56 height 13
type textarea "x"
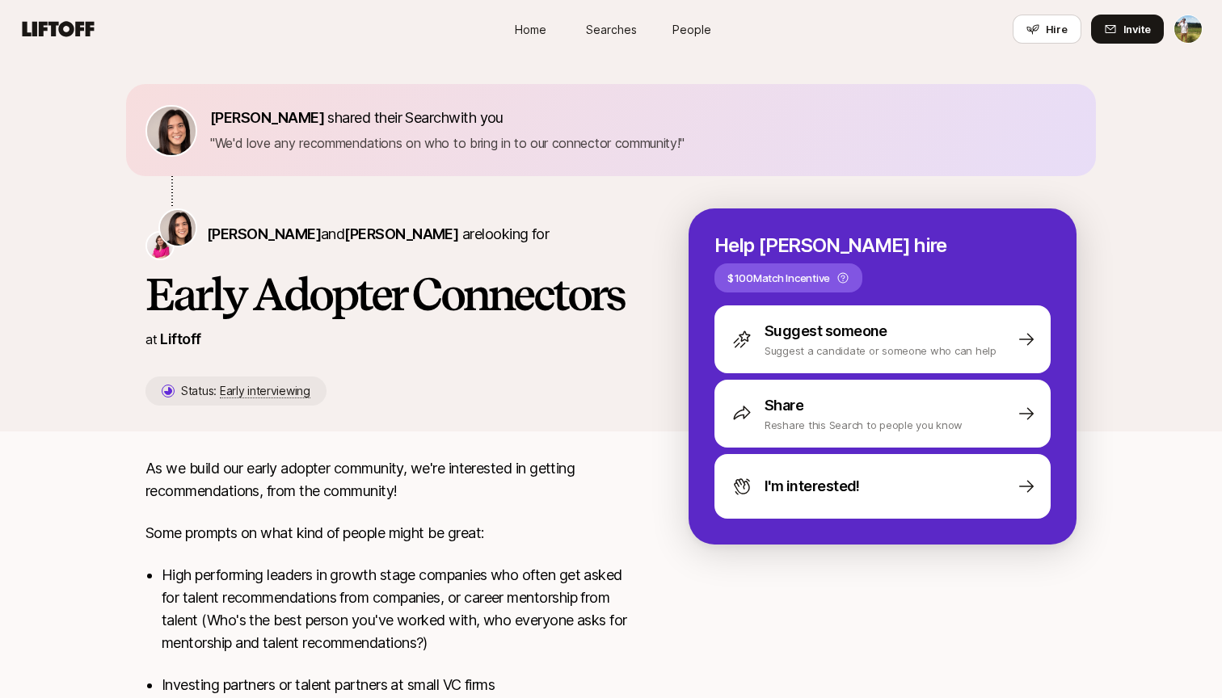
click at [830, 270] on p "$100 Match Incentive" at bounding box center [778, 278] width 103 height 16
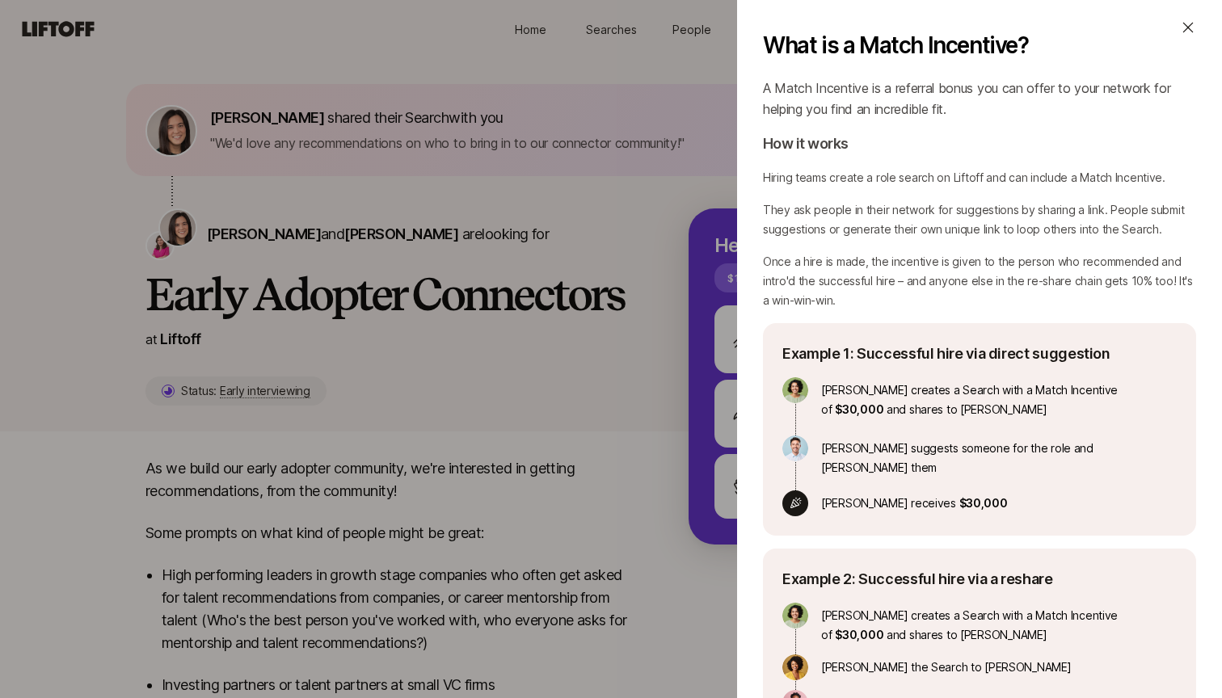
click at [696, 282] on div "What is a Match Incentive? A Match Incentive is a referral bonus you can offer …" at bounding box center [611, 349] width 1222 height 698
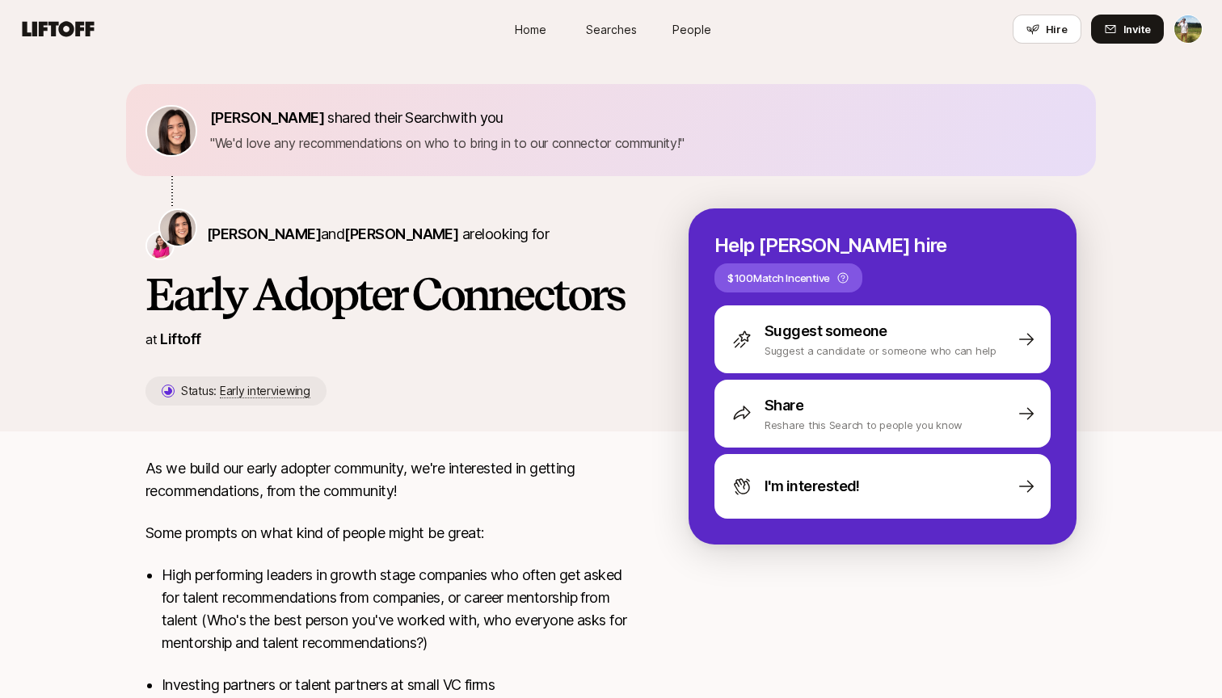
click at [830, 270] on p "$100 Match Incentive" at bounding box center [778, 278] width 103 height 16
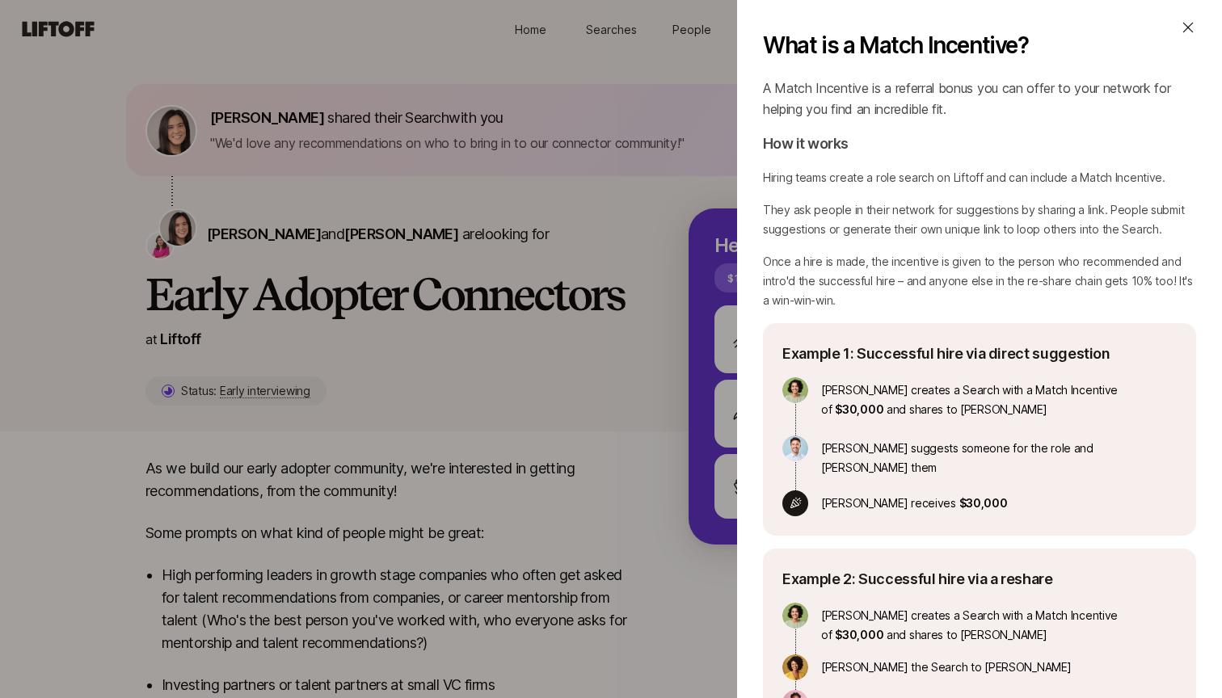
click at [684, 301] on div "What is a Match Incentive? A Match Incentive is a referral bonus you can offer …" at bounding box center [611, 349] width 1222 height 698
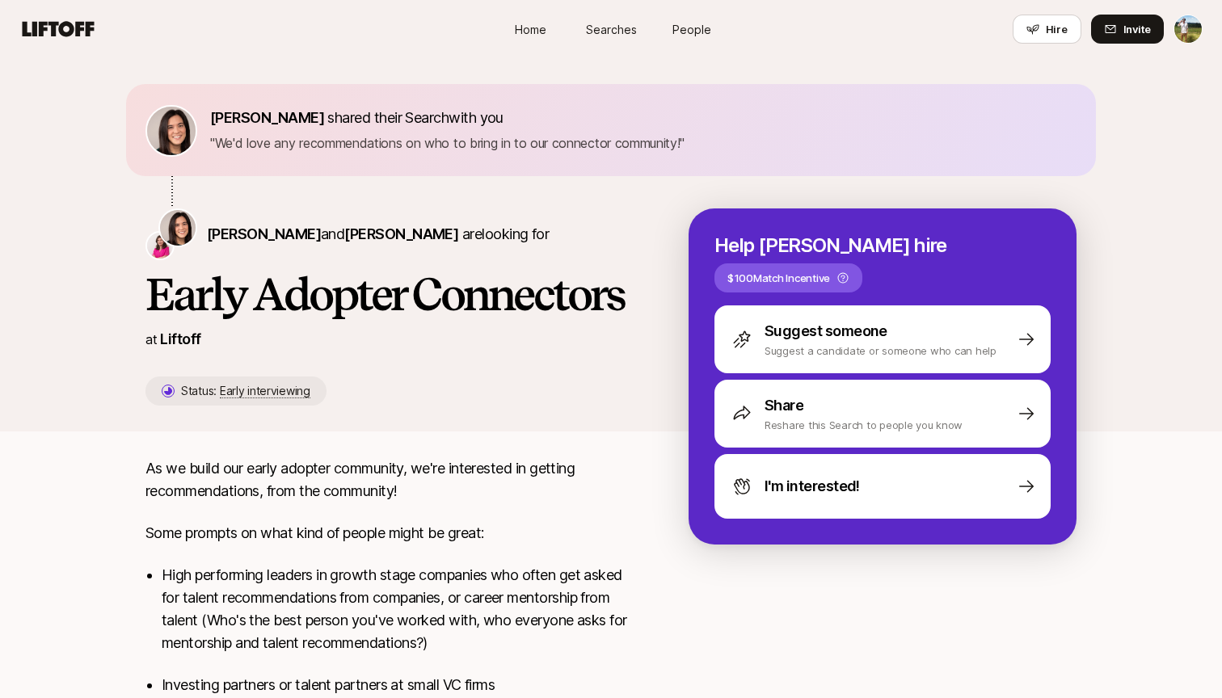
click at [862, 263] on div "$100 Match Incentive" at bounding box center [788, 277] width 148 height 29
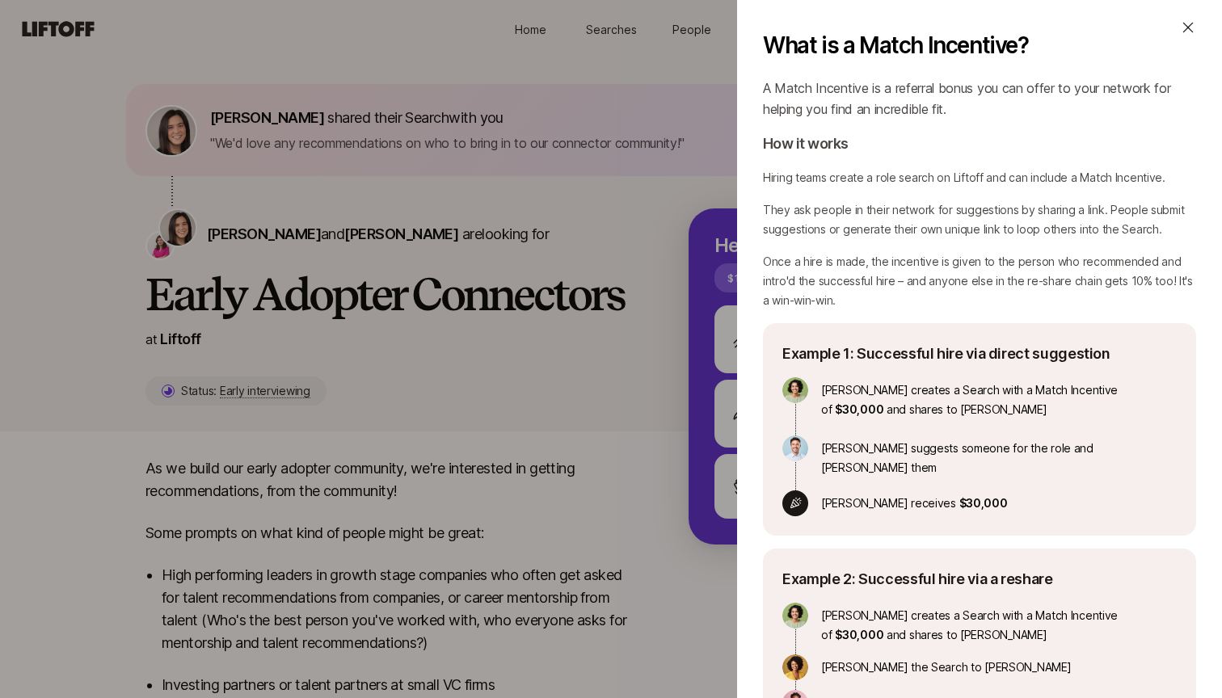
click at [605, 208] on div "What is a Match Incentive? A Match Incentive is a referral bonus you can offer …" at bounding box center [611, 349] width 1222 height 698
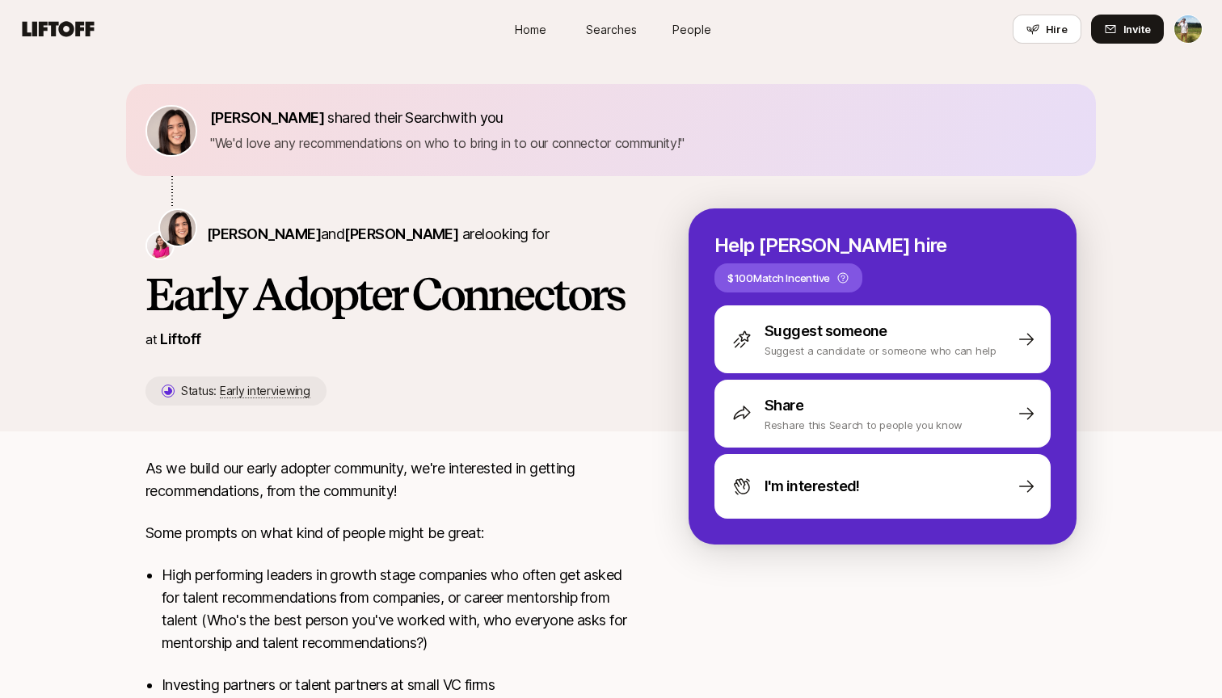
click at [830, 270] on p "$100 Match Incentive" at bounding box center [778, 278] width 103 height 16
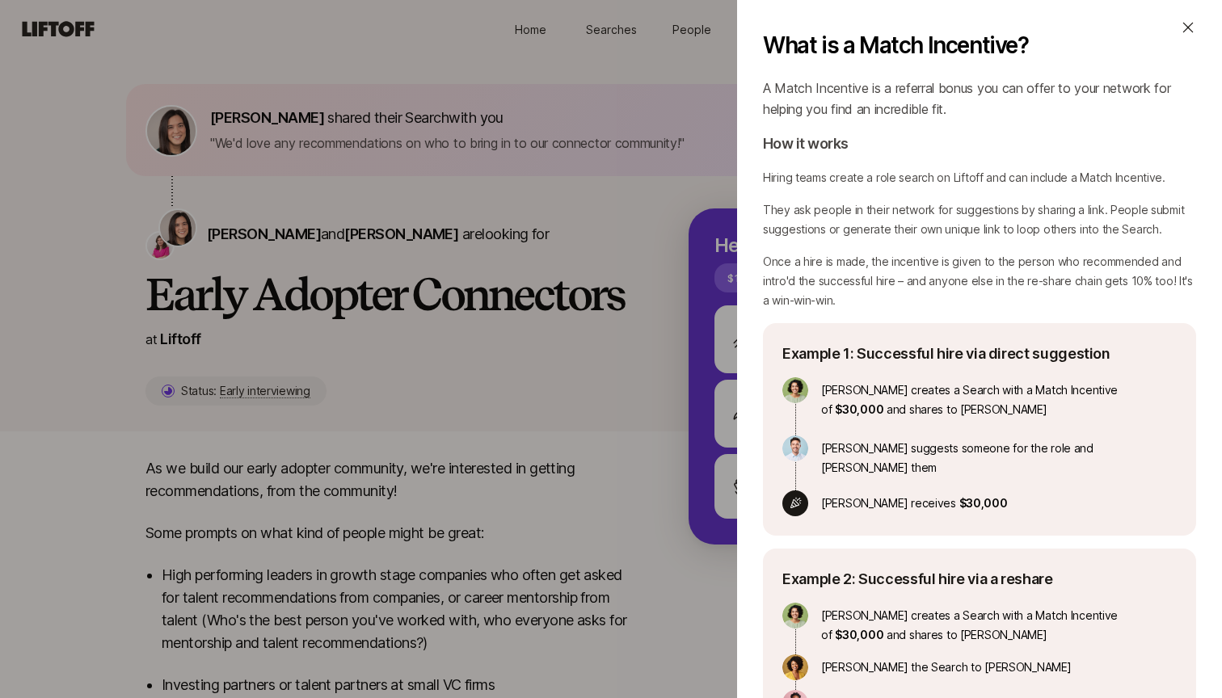
click at [604, 339] on div "What is a Match Incentive? A Match Incentive is a referral bonus you can offer …" at bounding box center [611, 349] width 1222 height 698
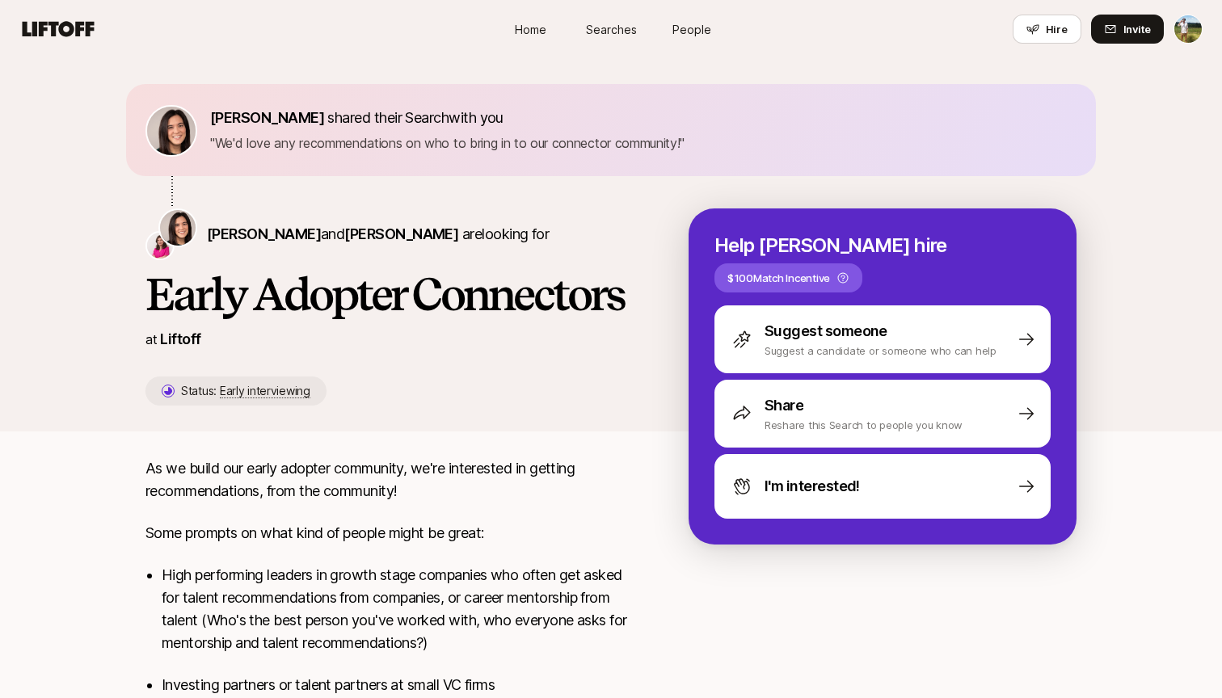
click at [862, 263] on div "$100 Match Incentive" at bounding box center [788, 277] width 148 height 29
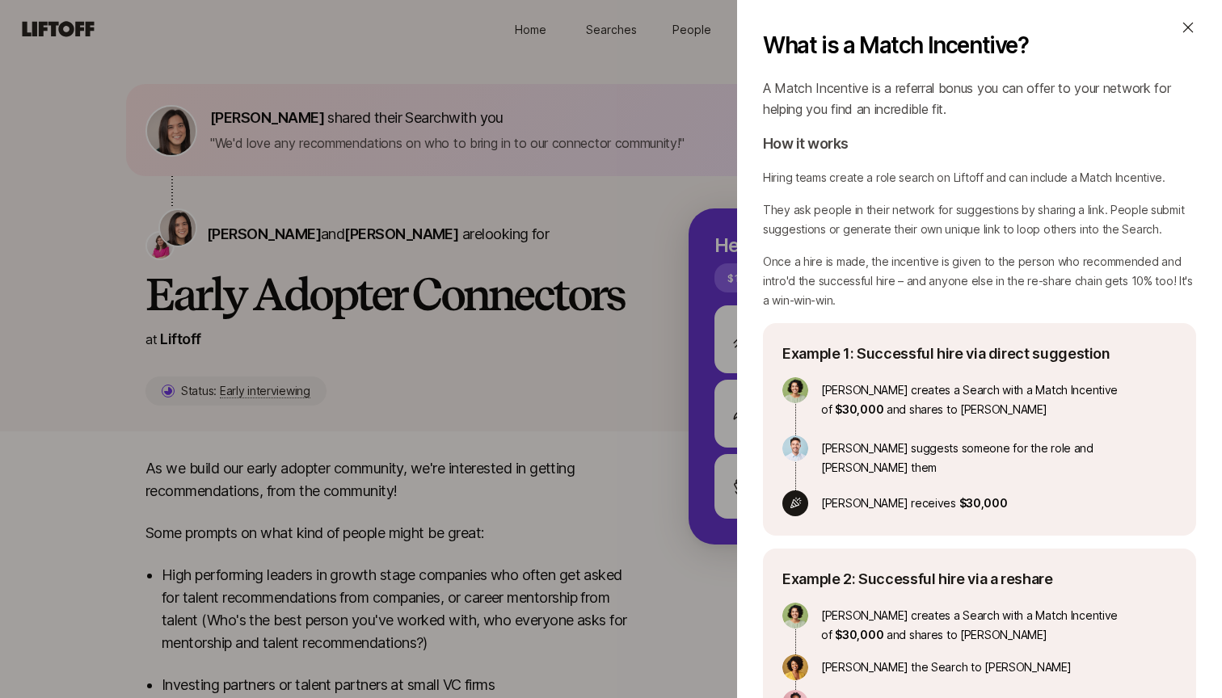
click at [595, 288] on div "What is a Match Incentive? A Match Incentive is a referral bonus you can offer …" at bounding box center [611, 349] width 1222 height 698
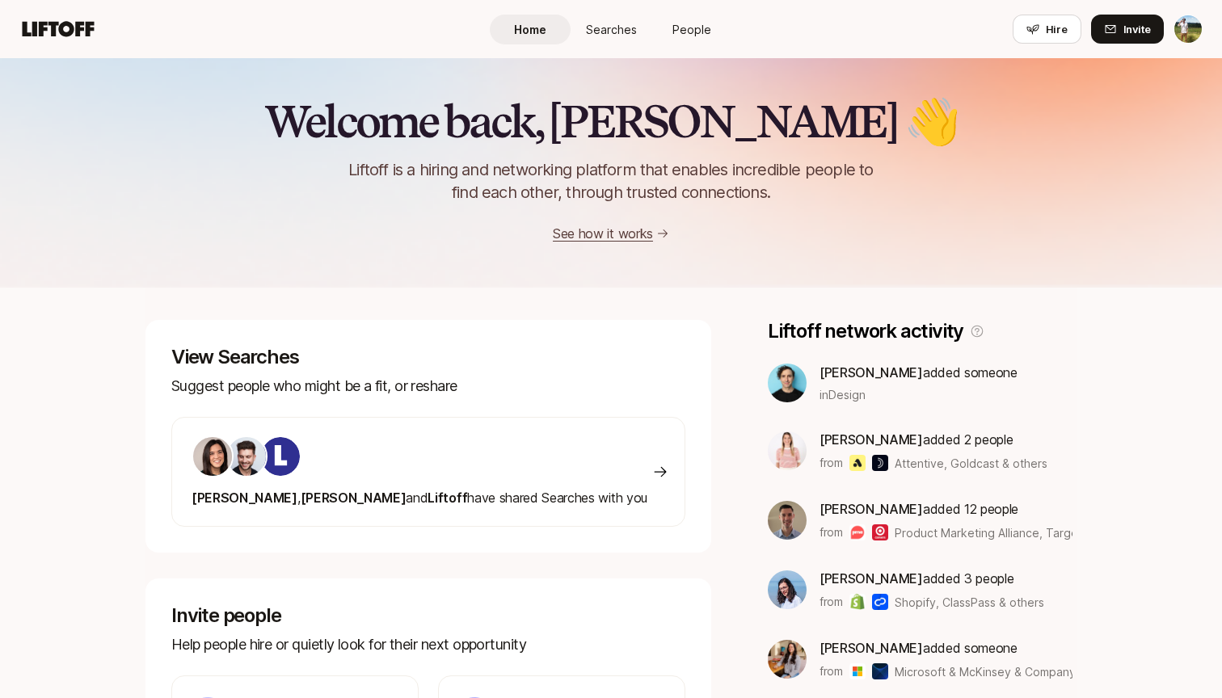
scroll to position [379, 0]
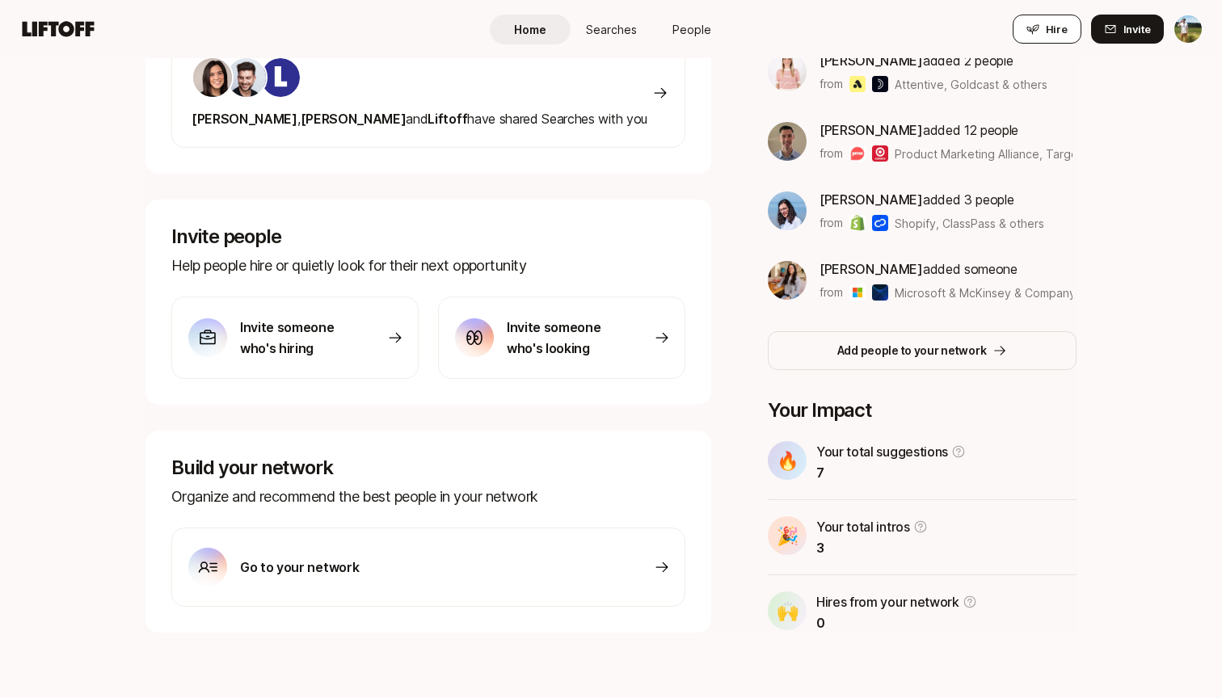
click at [1075, 42] on button "Hire" at bounding box center [1046, 29] width 69 height 29
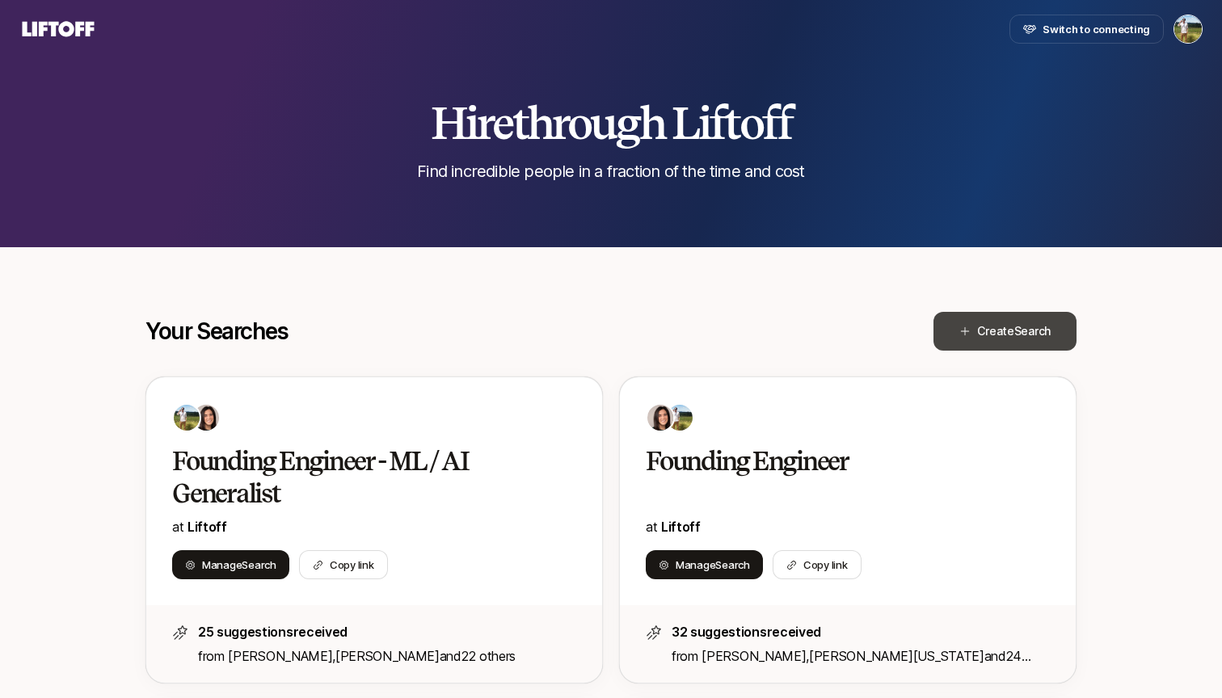
click at [1009, 341] on button "Create Search" at bounding box center [1004, 331] width 143 height 39
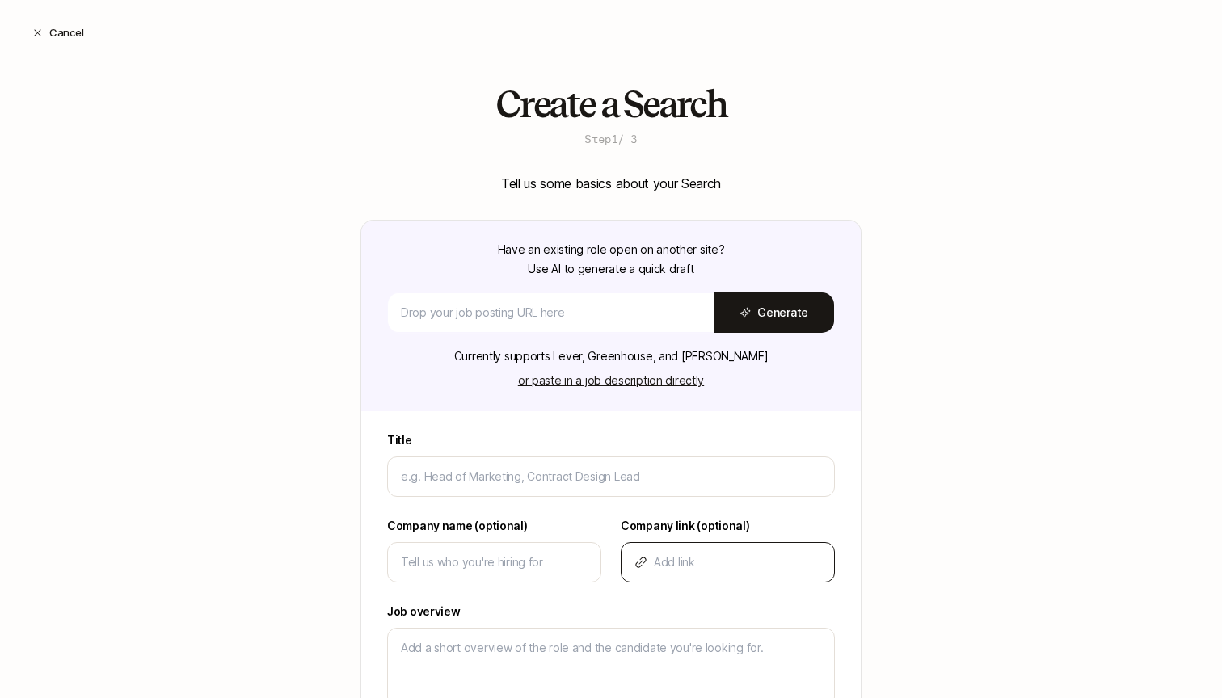
type input "a"
type textarea "x"
type input "as"
type textarea "x"
type input "asd"
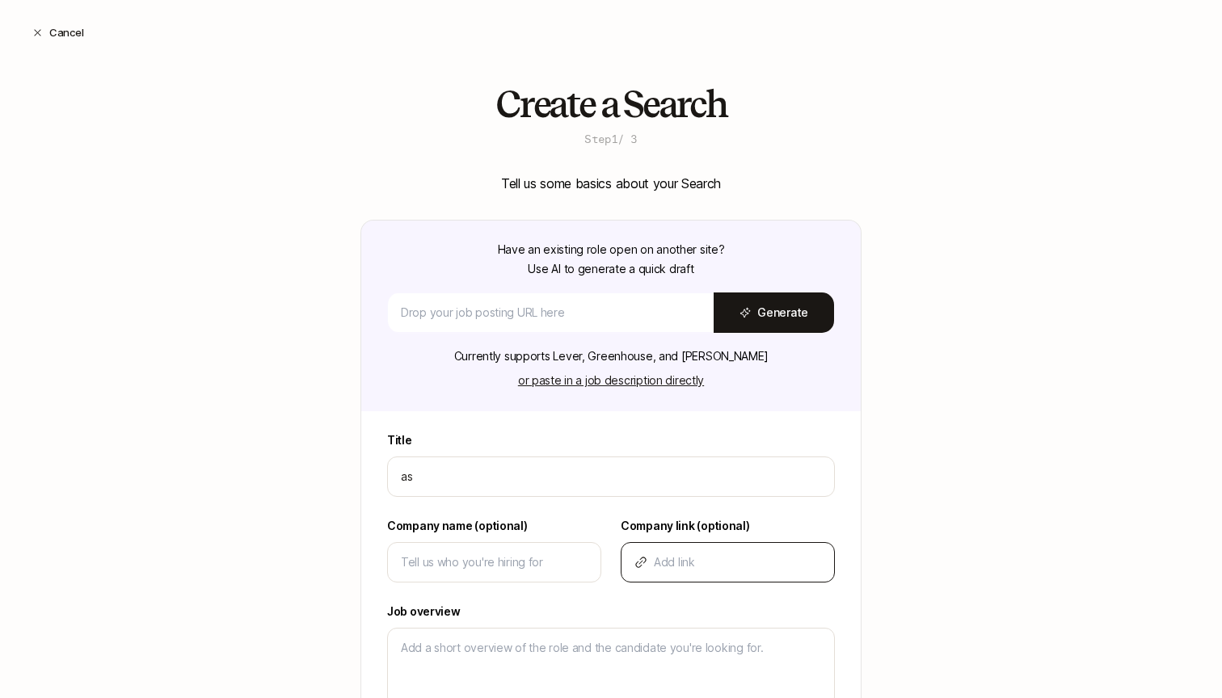
type textarea "x"
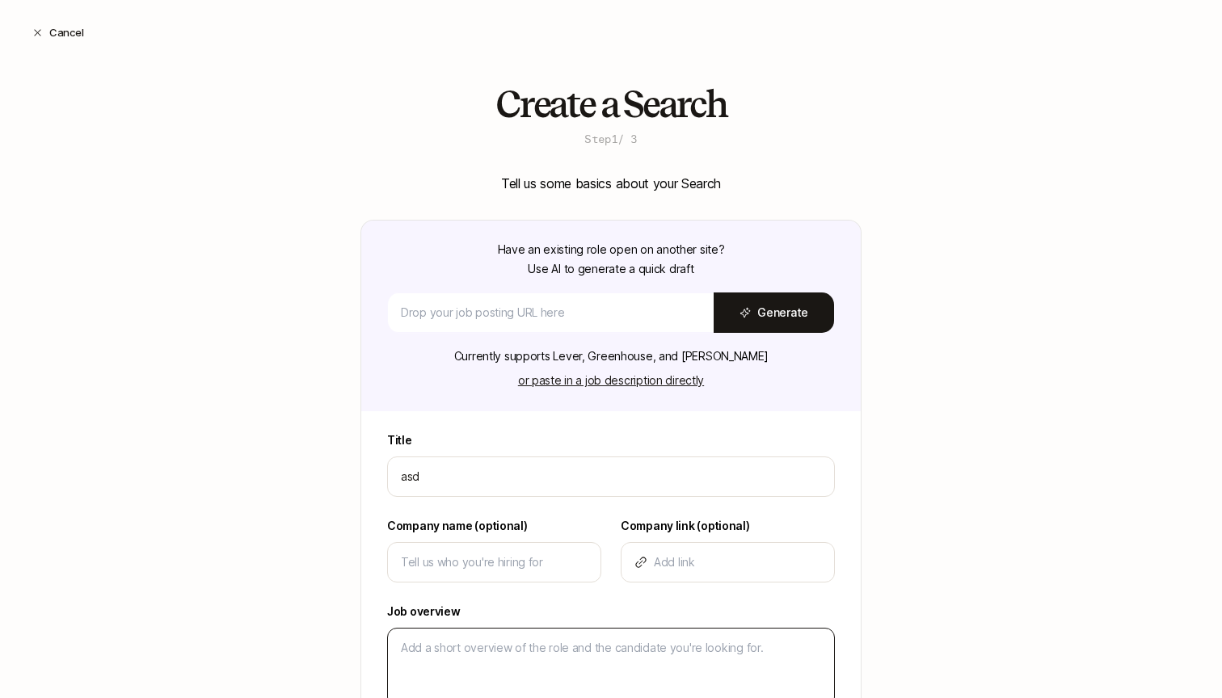
type input "asdf"
type textarea "x"
type input "asdfa"
type textarea "x"
type input "asdfad"
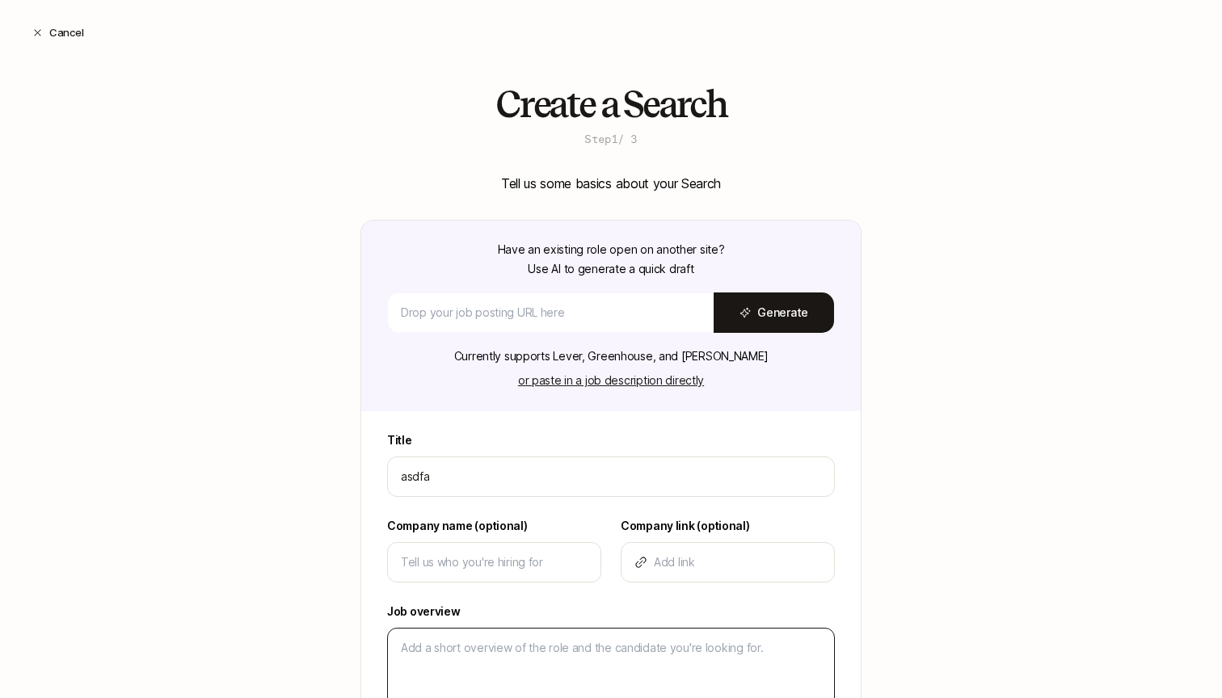
type textarea "x"
type input "asdfads"
type textarea "x"
type input "asdfadsf"
type textarea "x"
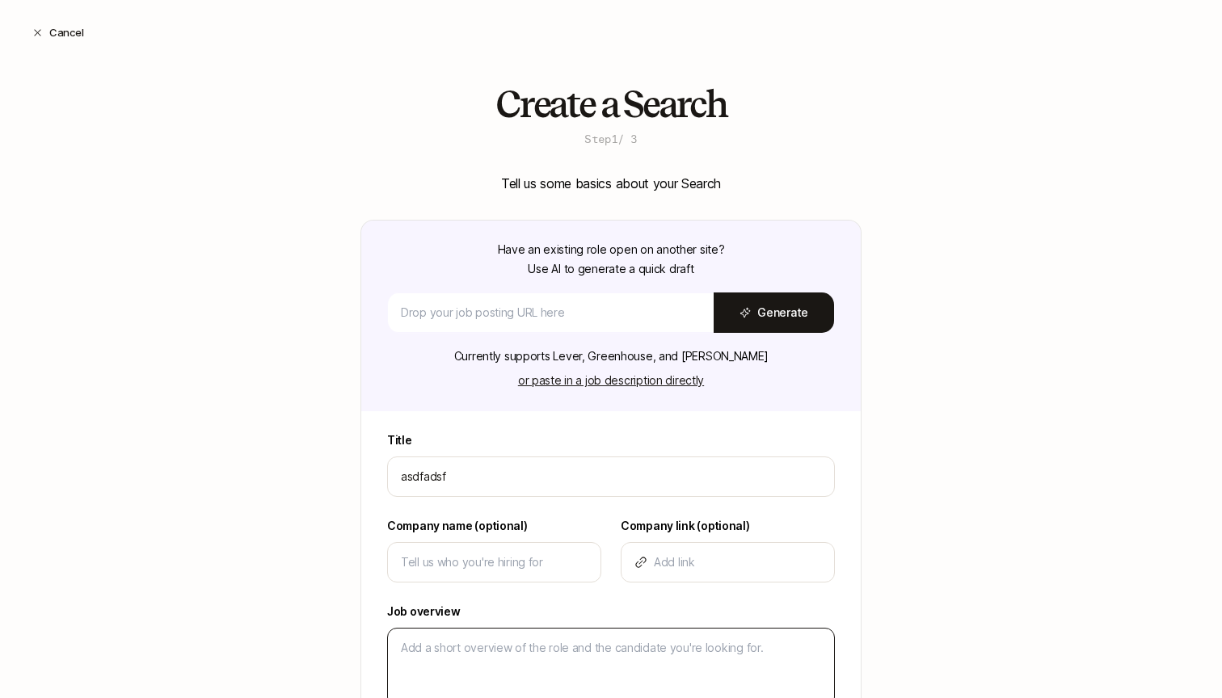
scroll to position [254, 0]
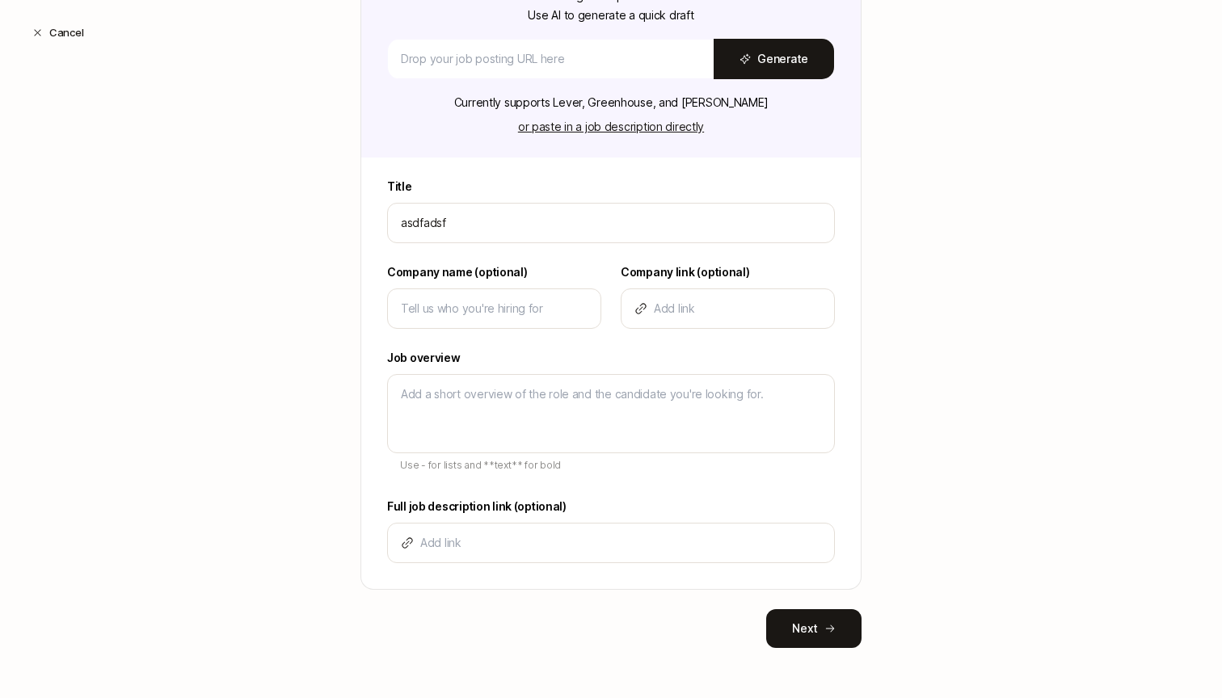
type input "asdfadsf"
click at [802, 604] on div "Tell us some basics about your Search Have an existing role open on another sit…" at bounding box center [610, 283] width 501 height 729
click at [802, 632] on button "Next" at bounding box center [813, 628] width 95 height 39
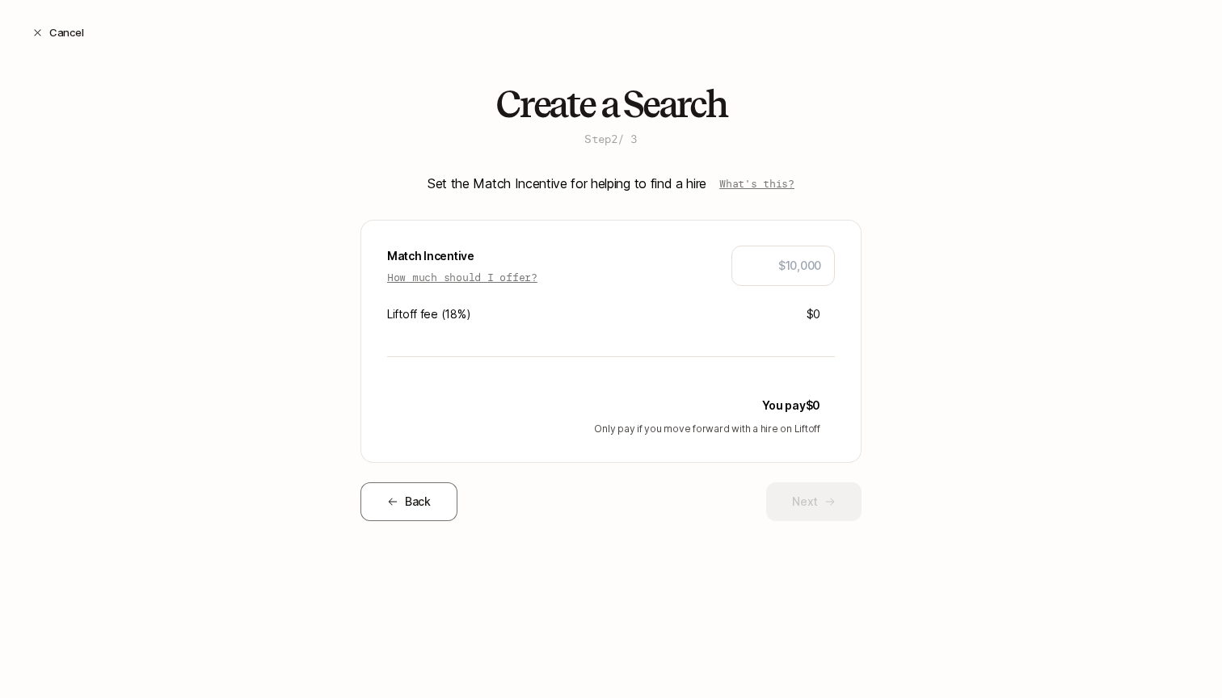
scroll to position [0, 0]
click at [781, 183] on p "What's this?" at bounding box center [756, 183] width 75 height 16
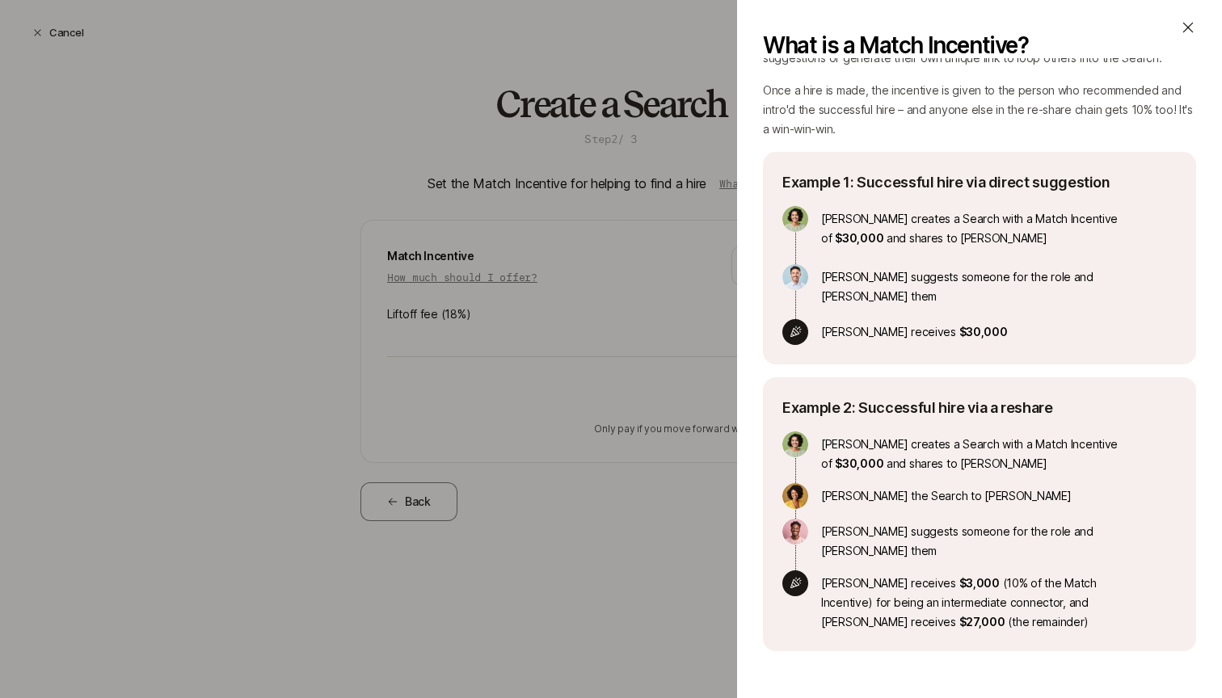
scroll to position [170, 0]
click at [629, 337] on div "What is a Match Incentive? A Match Incentive is a referral bonus you can offer …" at bounding box center [611, 349] width 1222 height 698
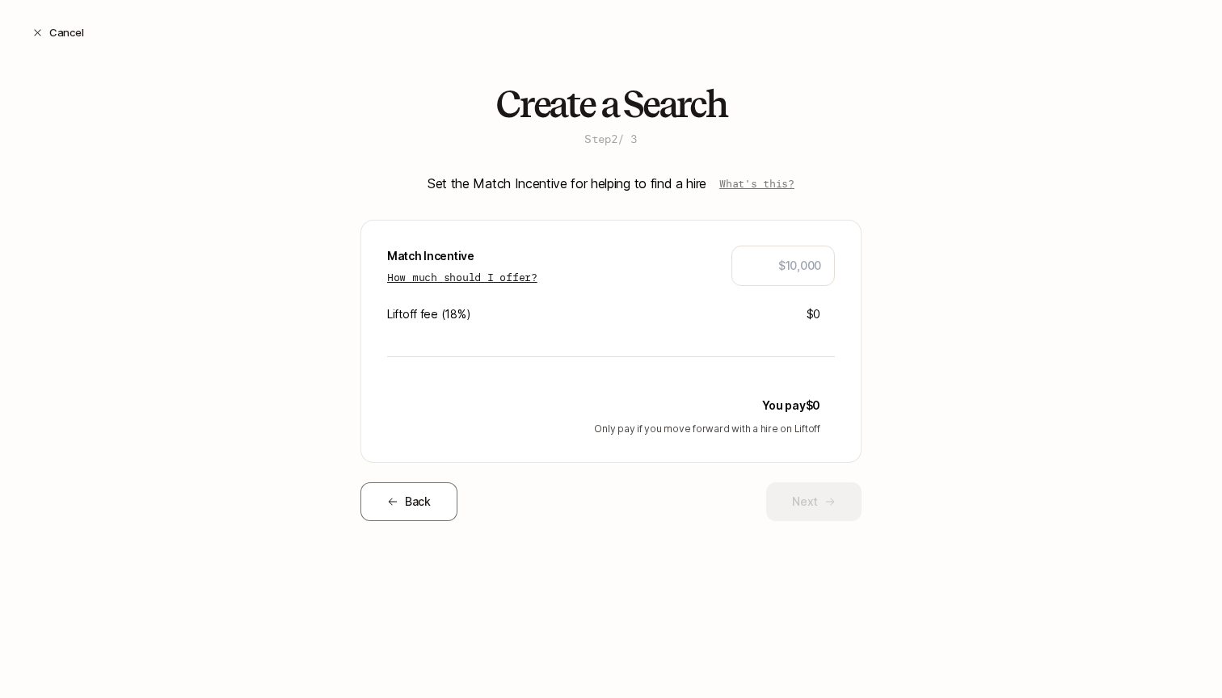
click at [522, 275] on p "How much should I offer?" at bounding box center [462, 277] width 150 height 16
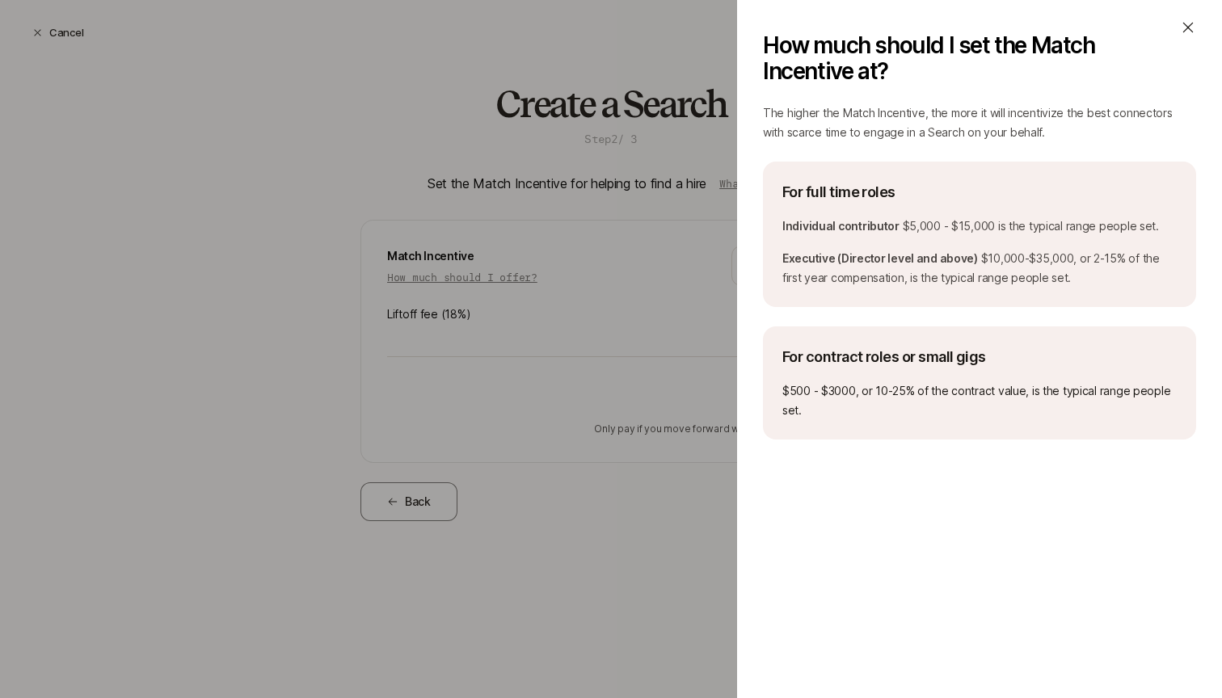
scroll to position [67, 0]
click at [717, 295] on div "How much should I set the Match Incentive at? The higher the Match Incentive, t…" at bounding box center [611, 349] width 1222 height 698
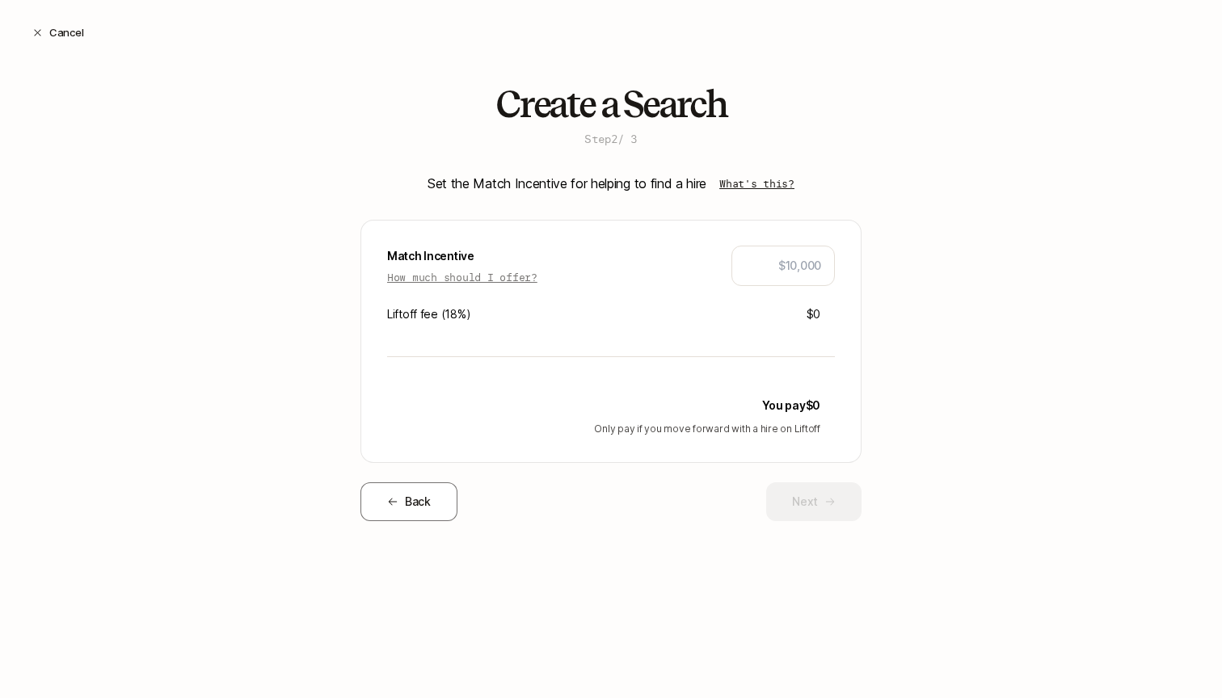
click at [748, 183] on p "What's this?" at bounding box center [756, 183] width 75 height 16
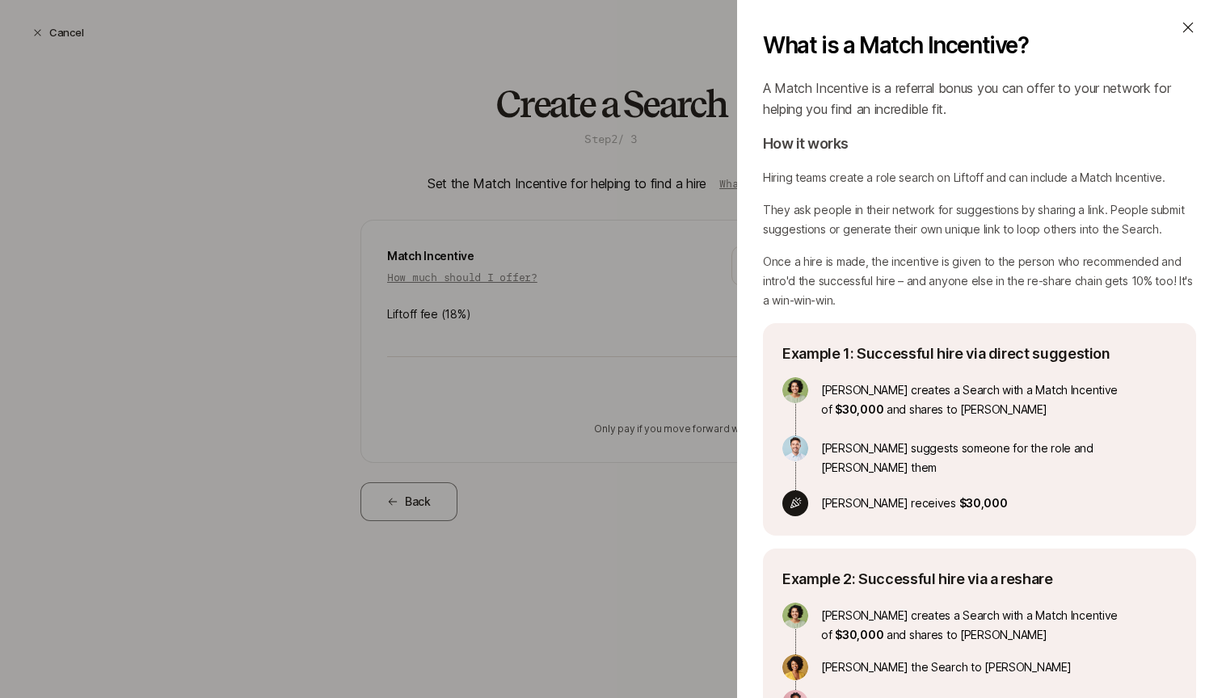
scroll to position [0, 0]
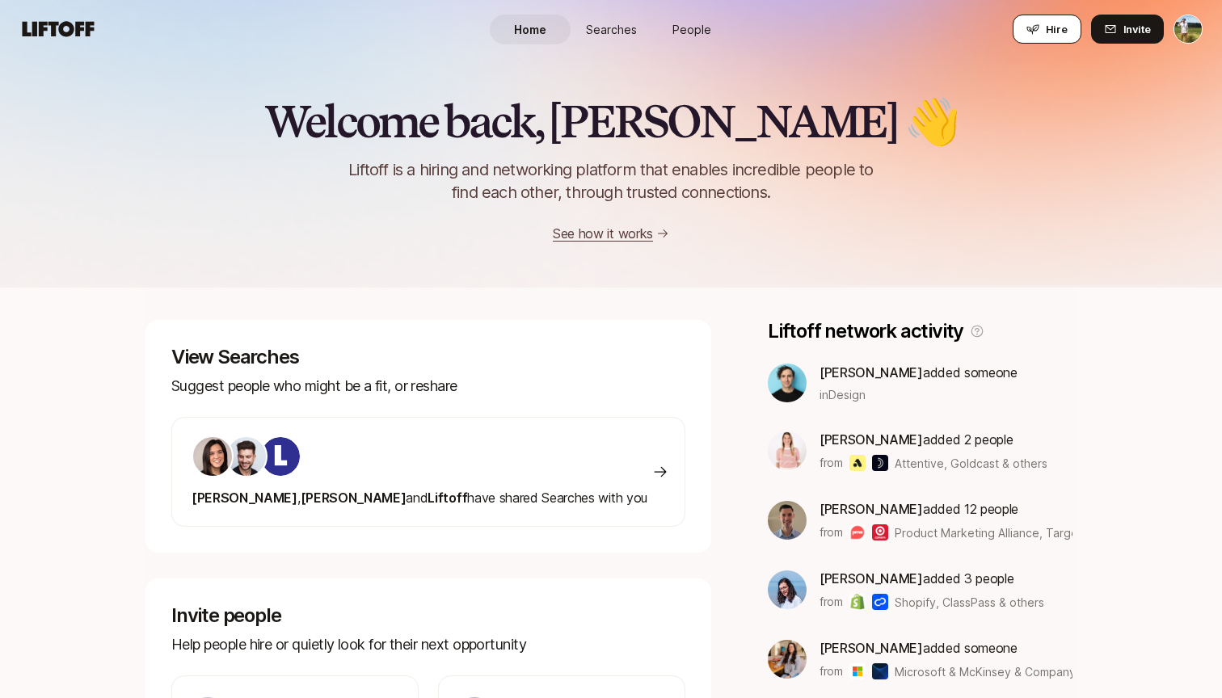
click at [1071, 23] on button "Hire" at bounding box center [1046, 29] width 69 height 29
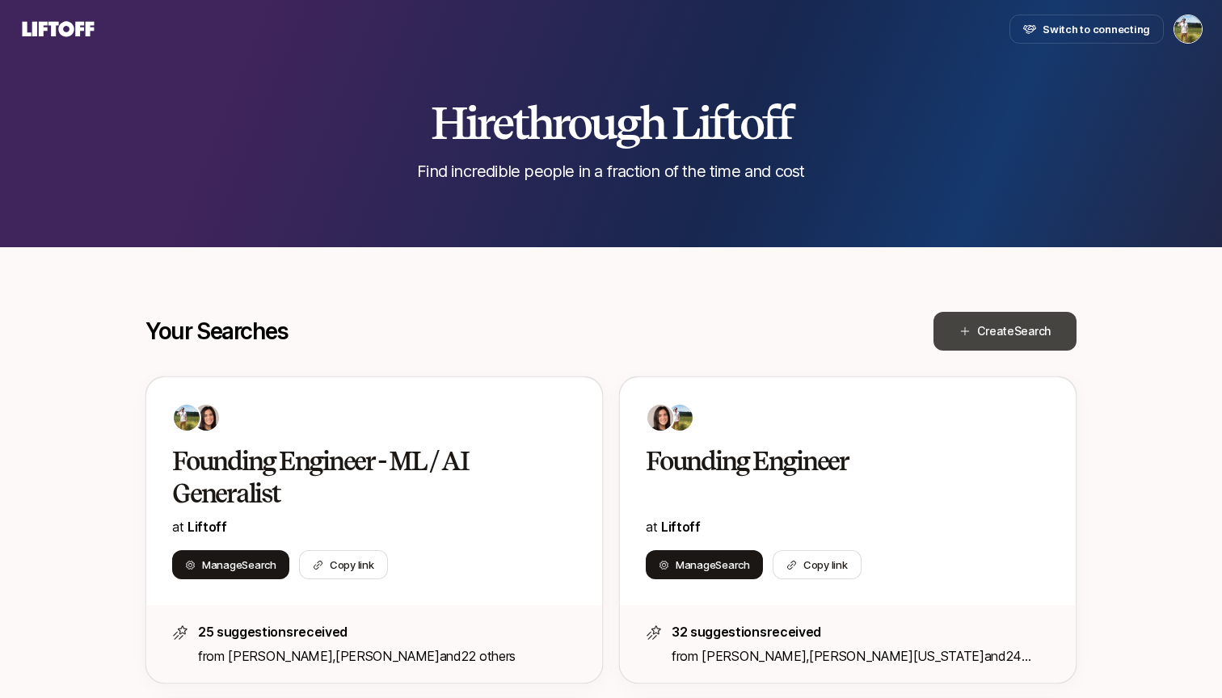
click at [1037, 324] on span "Search" at bounding box center [1032, 331] width 36 height 14
type textarea "x"
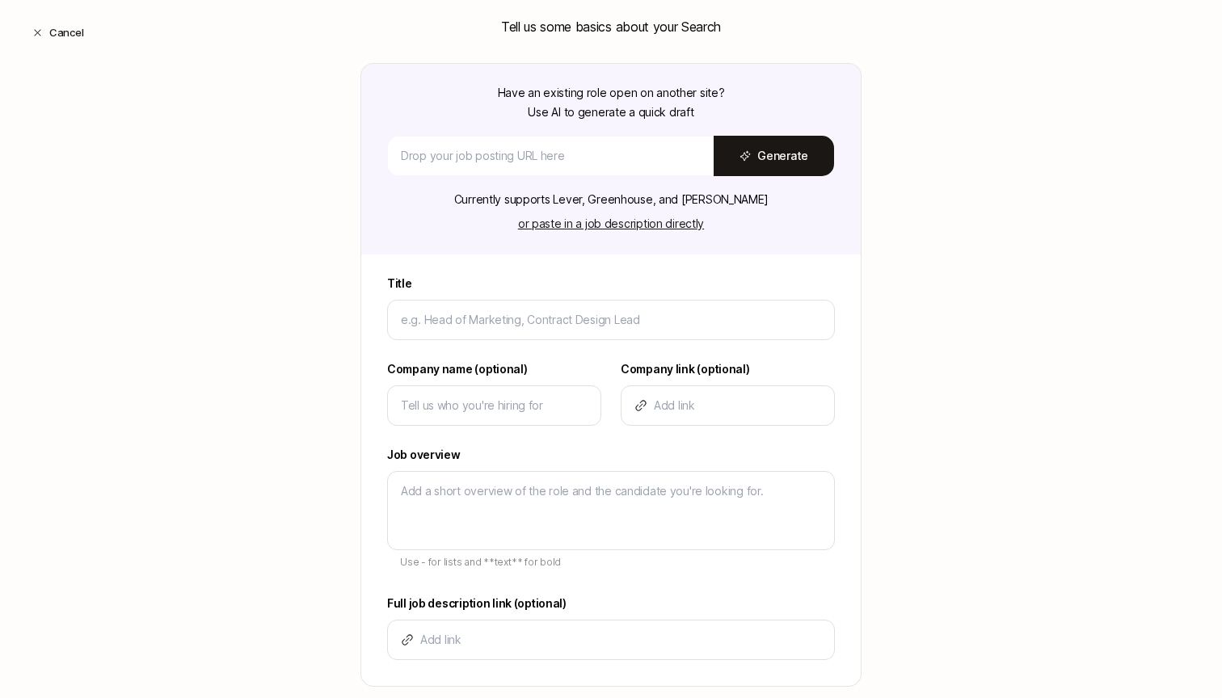
scroll to position [187, 0]
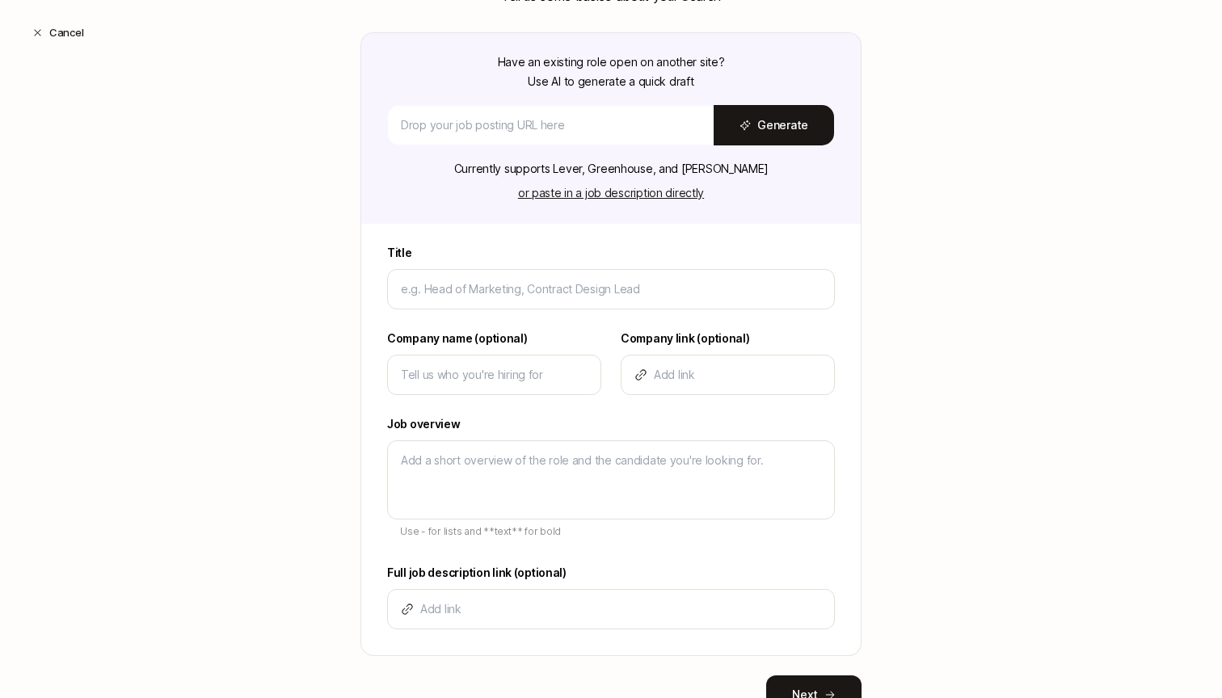
type input "s"
type textarea "x"
type input "sd"
type textarea "x"
type input "sda"
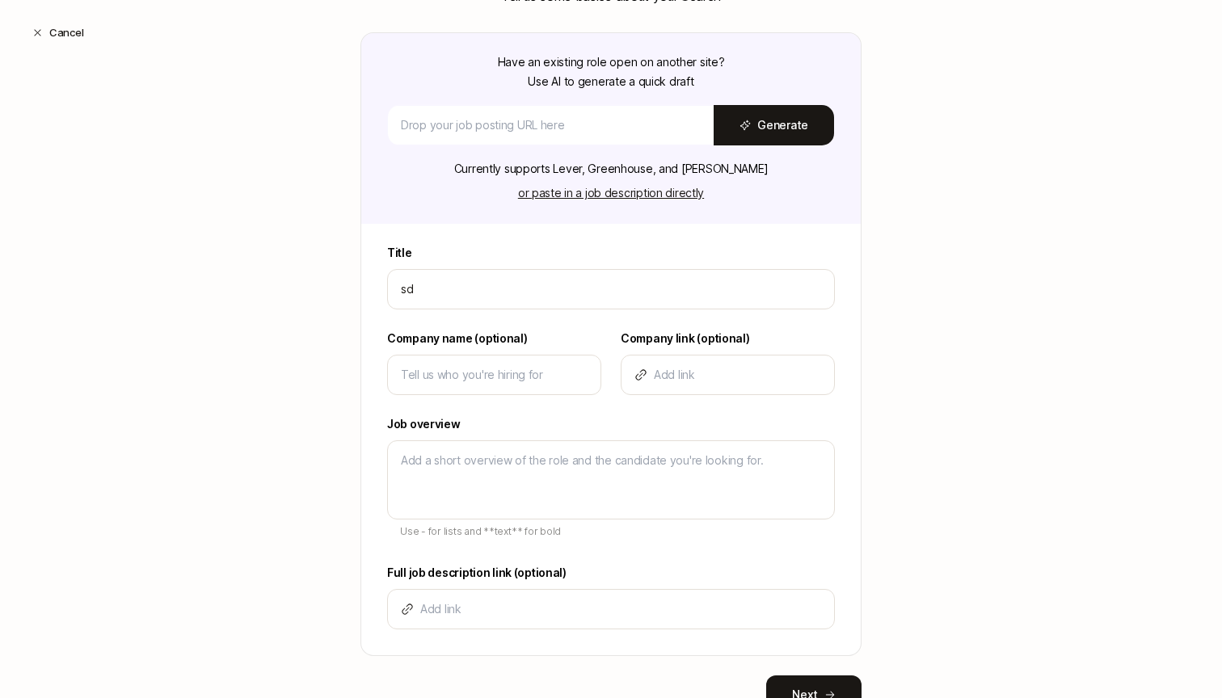
type textarea "x"
type input "sdaf"
type textarea "x"
type input "staff"
type textarea "x"
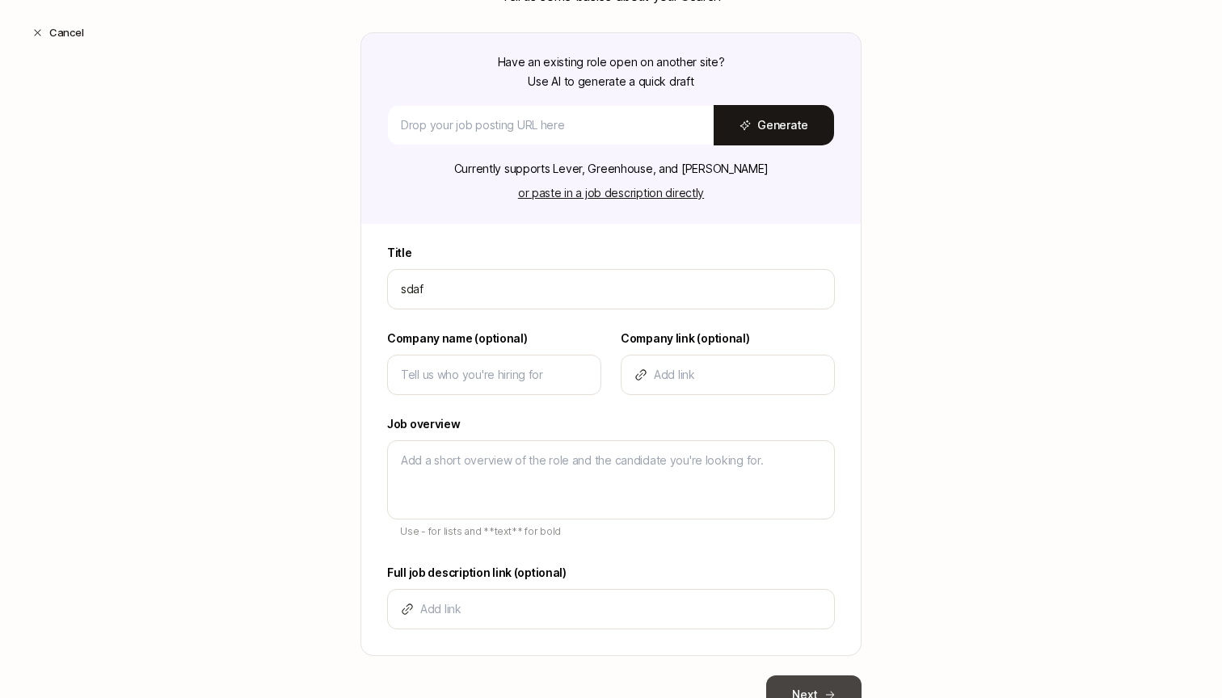
type input "staff"
click at [811, 685] on button "Next" at bounding box center [813, 694] width 95 height 39
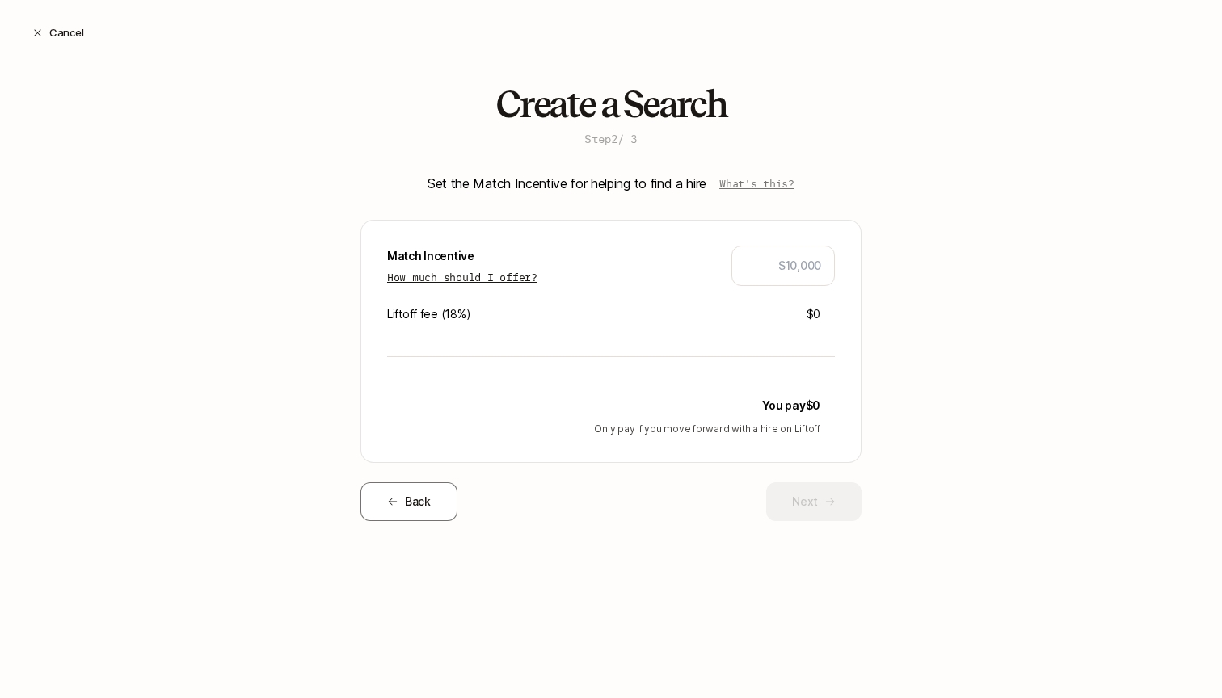
click at [510, 280] on p "How much should I offer?" at bounding box center [462, 277] width 150 height 16
